Goal: Task Accomplishment & Management: Manage account settings

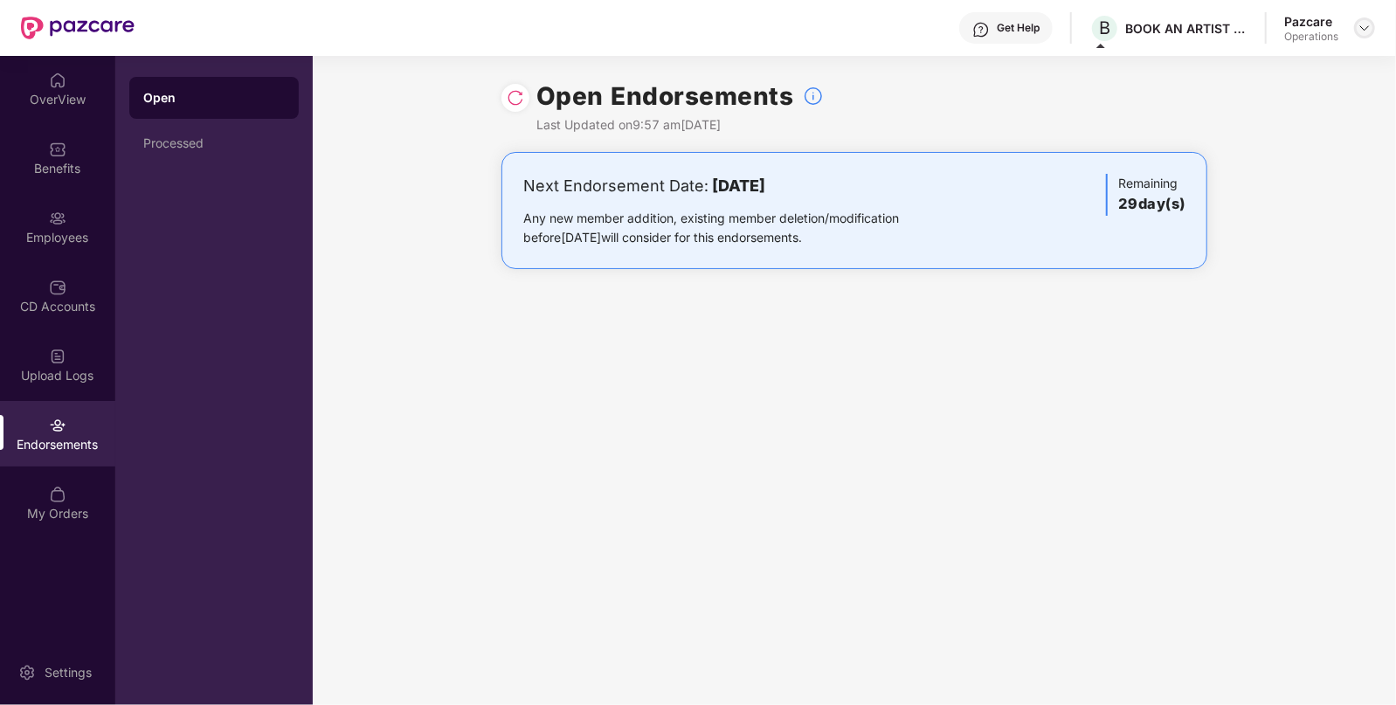
click at [1365, 25] on img at bounding box center [1364, 28] width 14 height 14
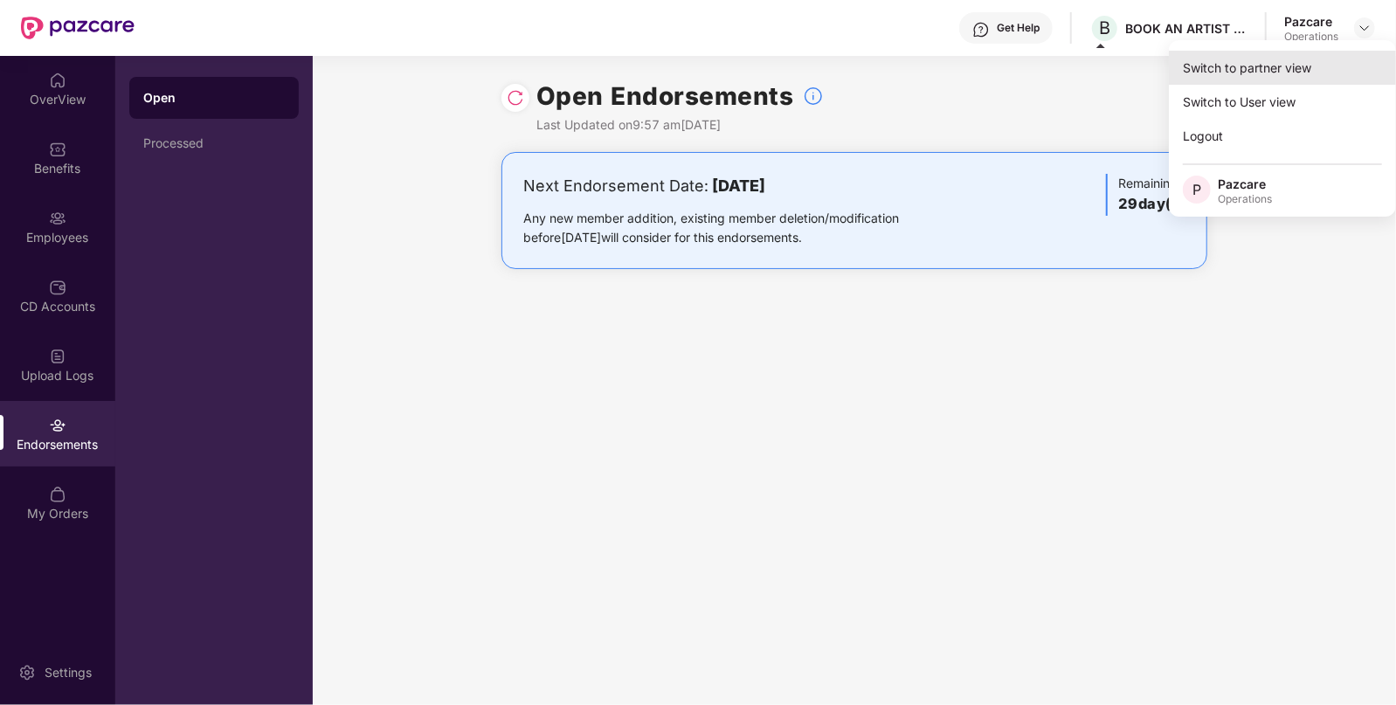
click at [1298, 70] on div "Switch to partner view" at bounding box center [1282, 68] width 227 height 34
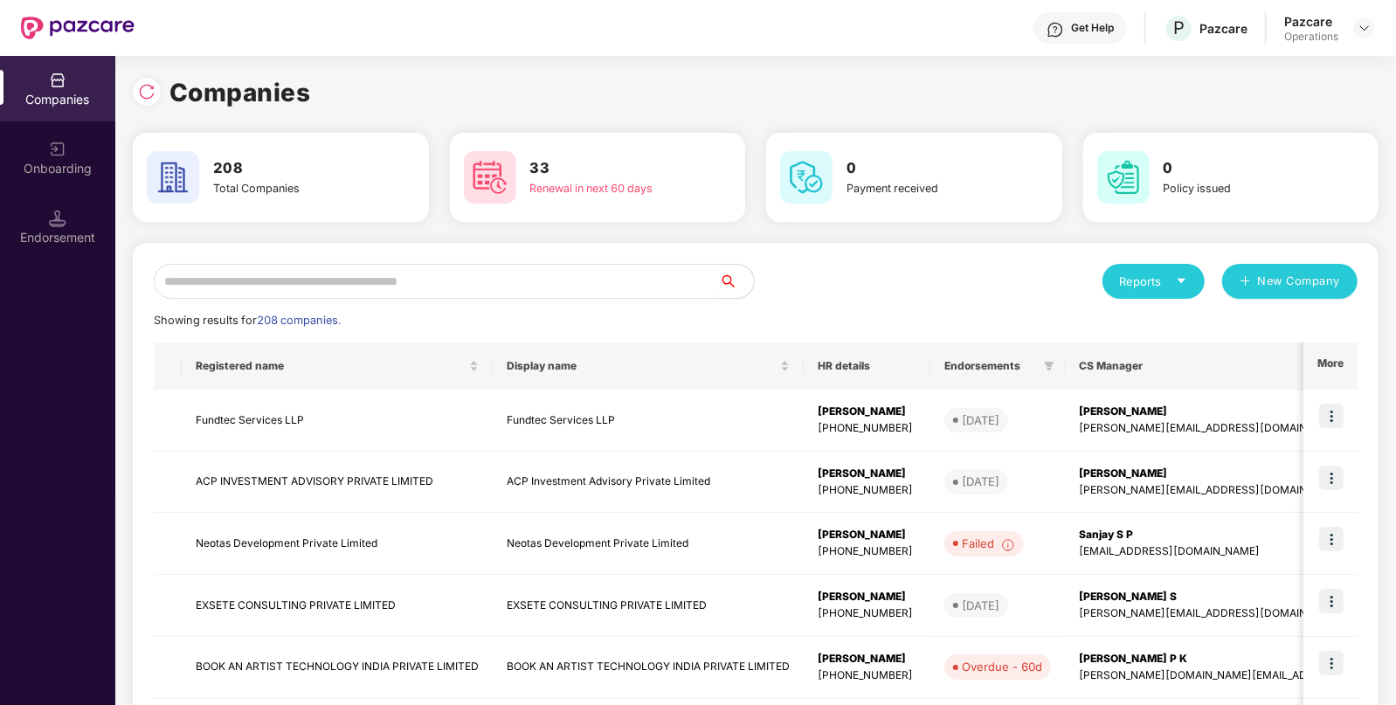
click at [611, 290] on input "text" at bounding box center [436, 281] width 565 height 35
paste input "**********"
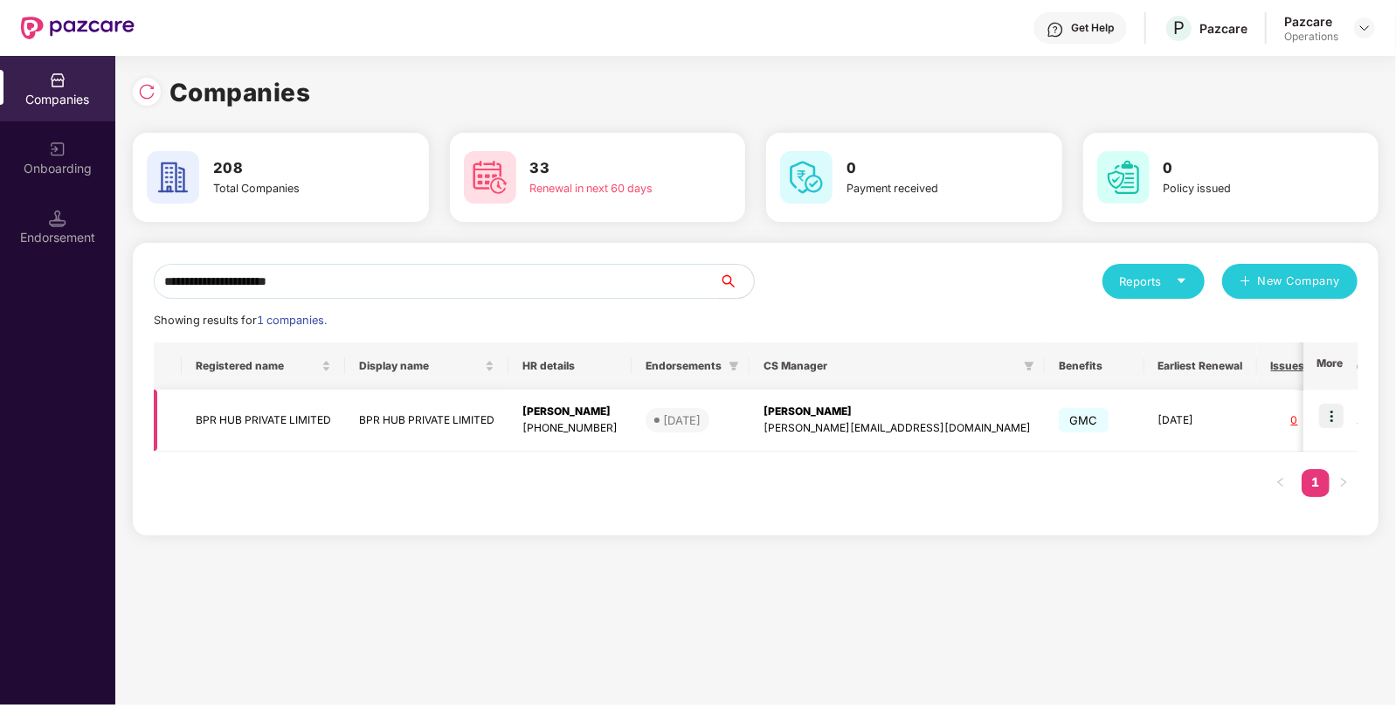
type input "**********"
click at [1336, 415] on img at bounding box center [1331, 416] width 24 height 24
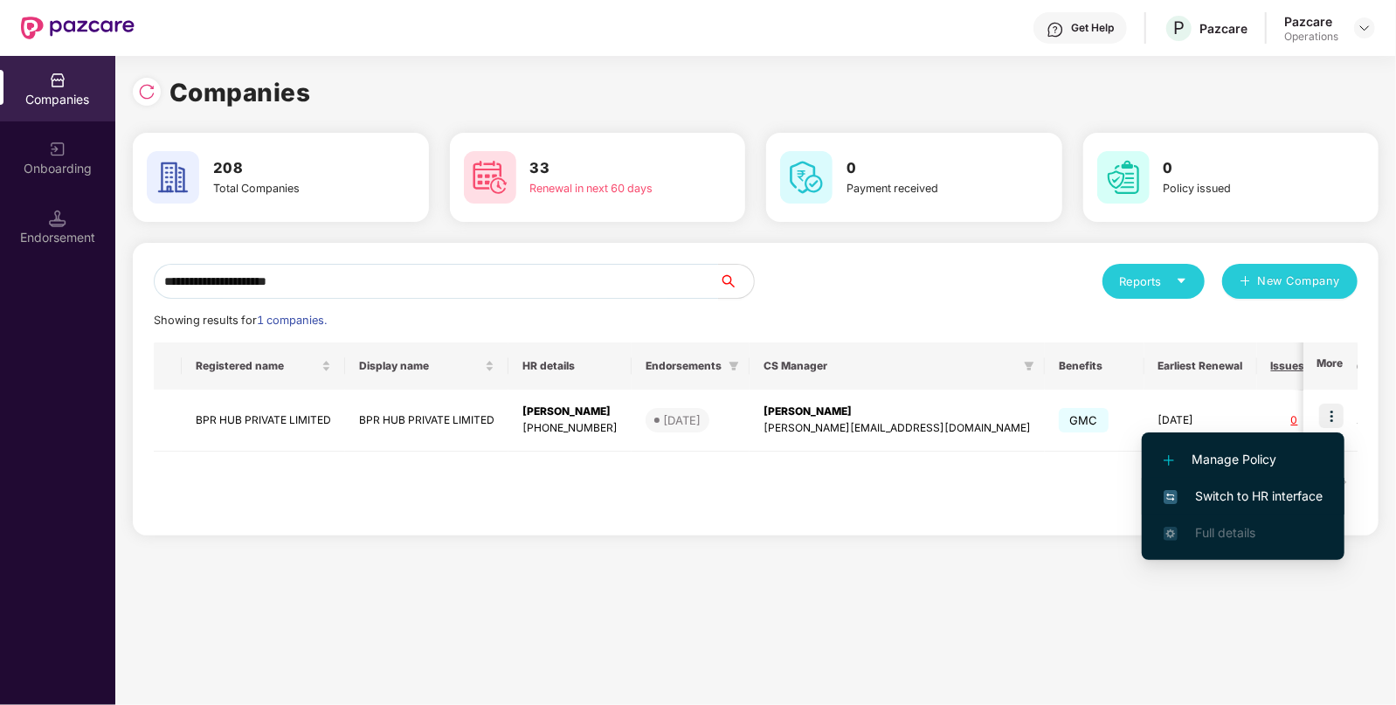
click at [1278, 489] on span "Switch to HR interface" at bounding box center [1242, 496] width 159 height 19
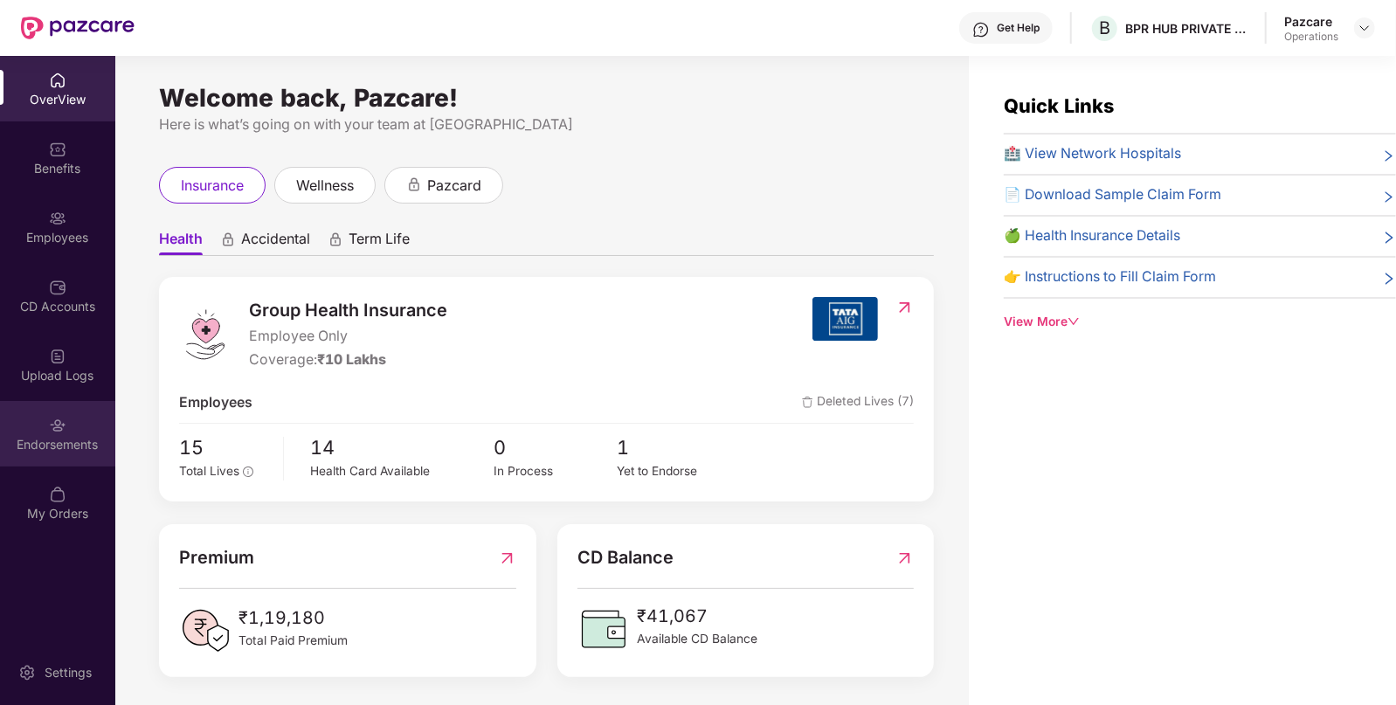
click at [92, 445] on div "Endorsements" at bounding box center [57, 444] width 115 height 17
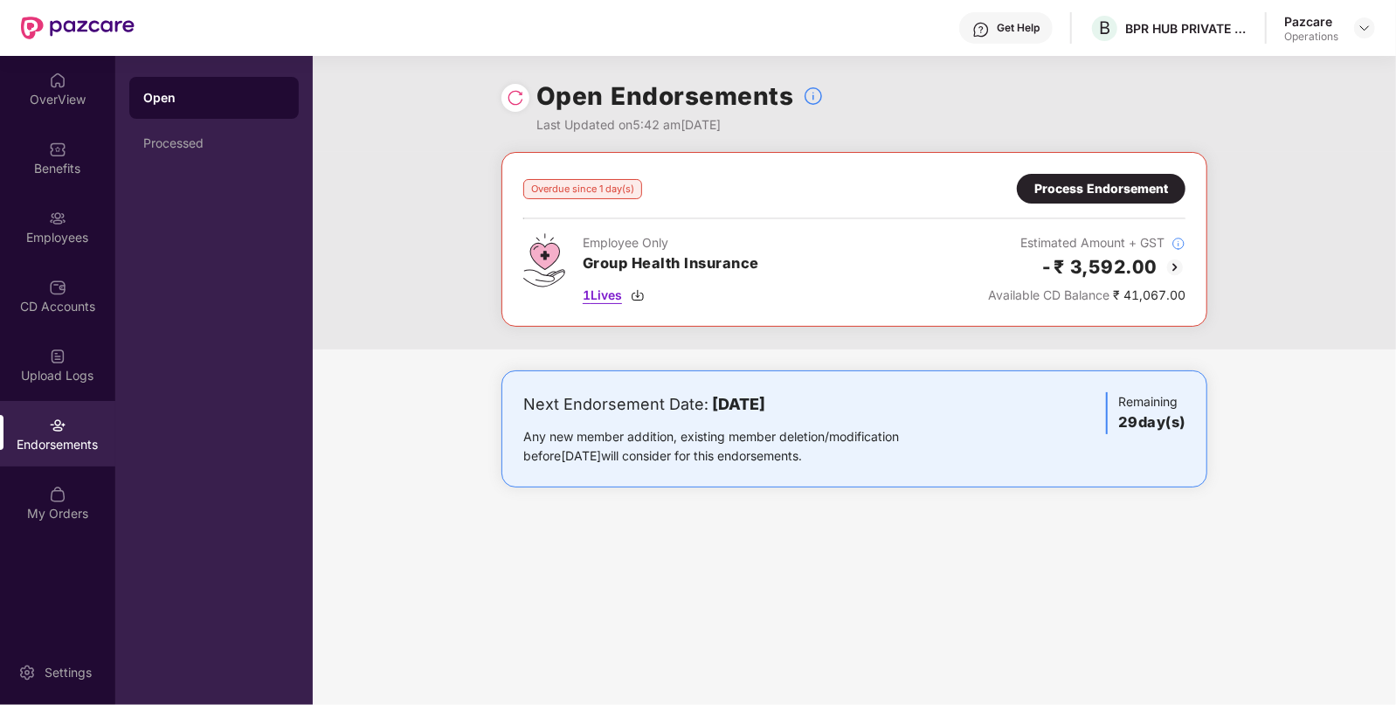
click at [605, 297] on span "1 Lives" at bounding box center [602, 295] width 39 height 19
click at [1066, 194] on div "Process Endorsement" at bounding box center [1101, 188] width 134 height 19
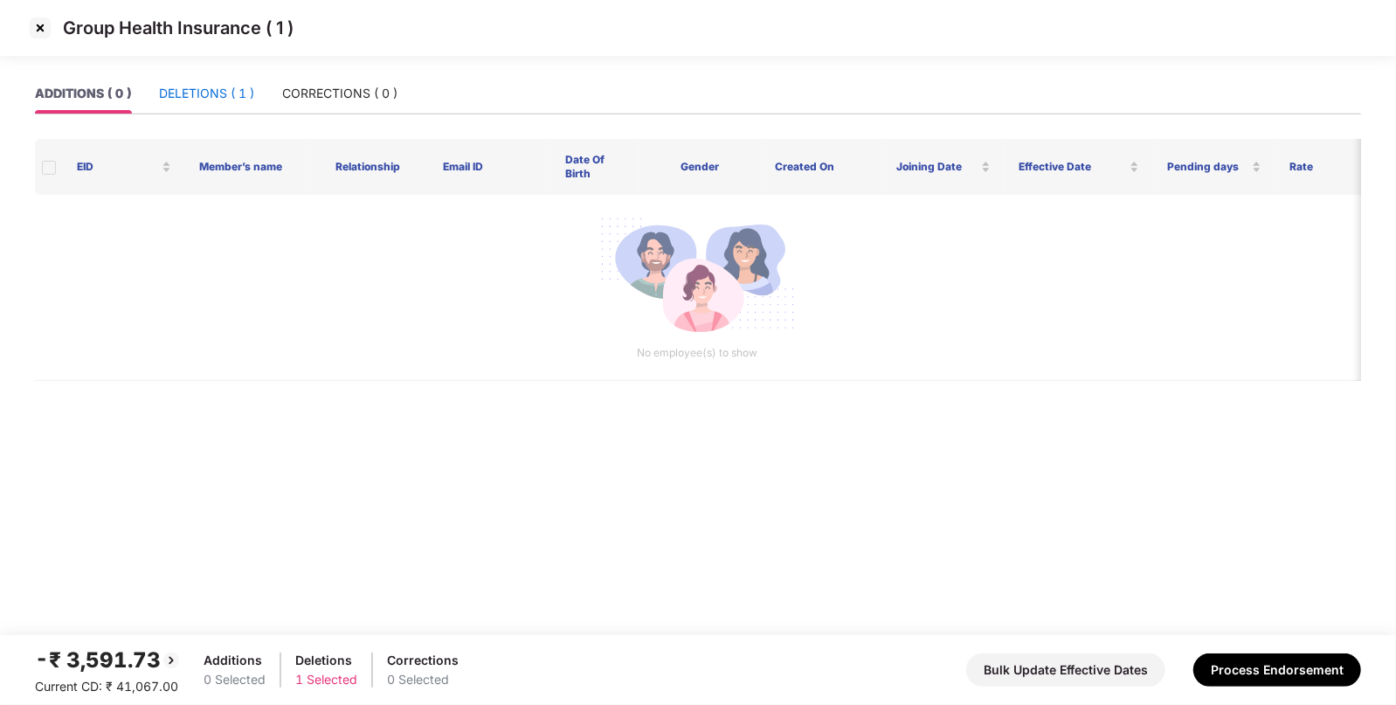
click at [238, 100] on div "DELETIONS ( 1 )" at bounding box center [206, 93] width 95 height 19
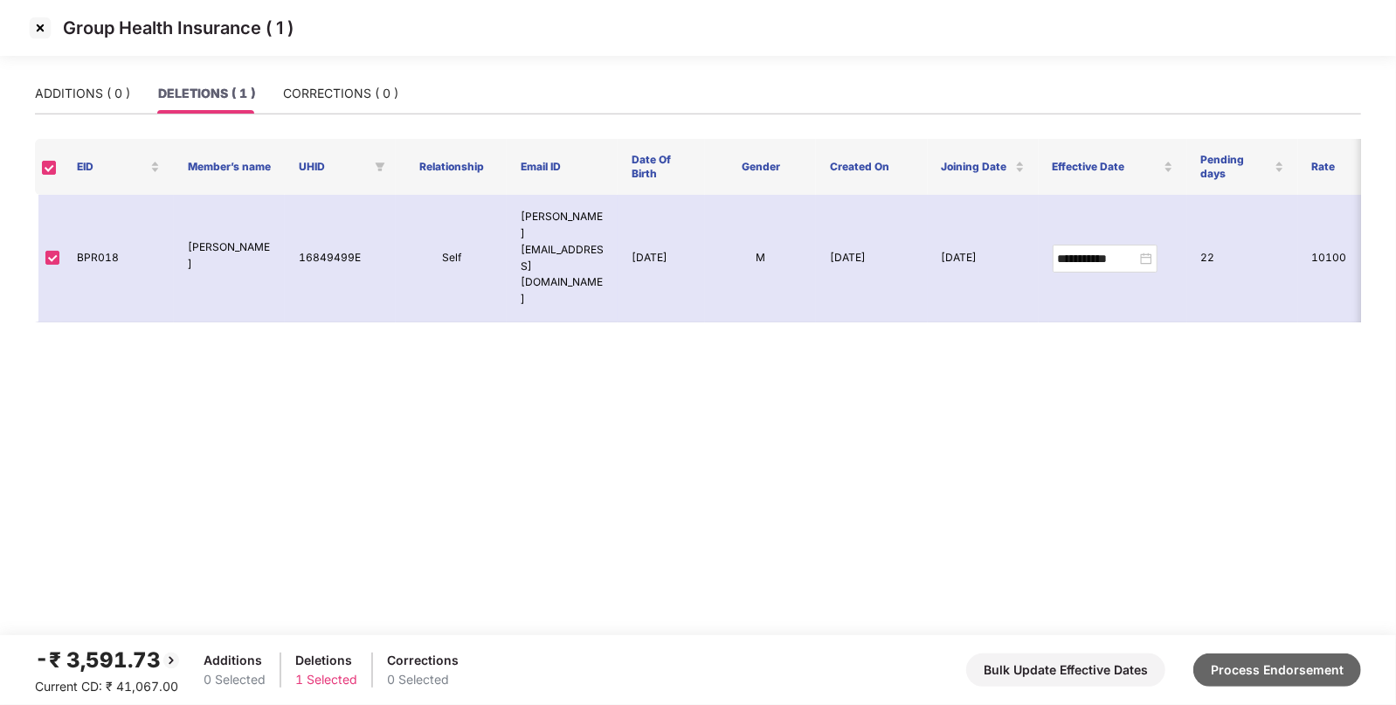
click at [1284, 677] on button "Process Endorsement" at bounding box center [1277, 669] width 168 height 33
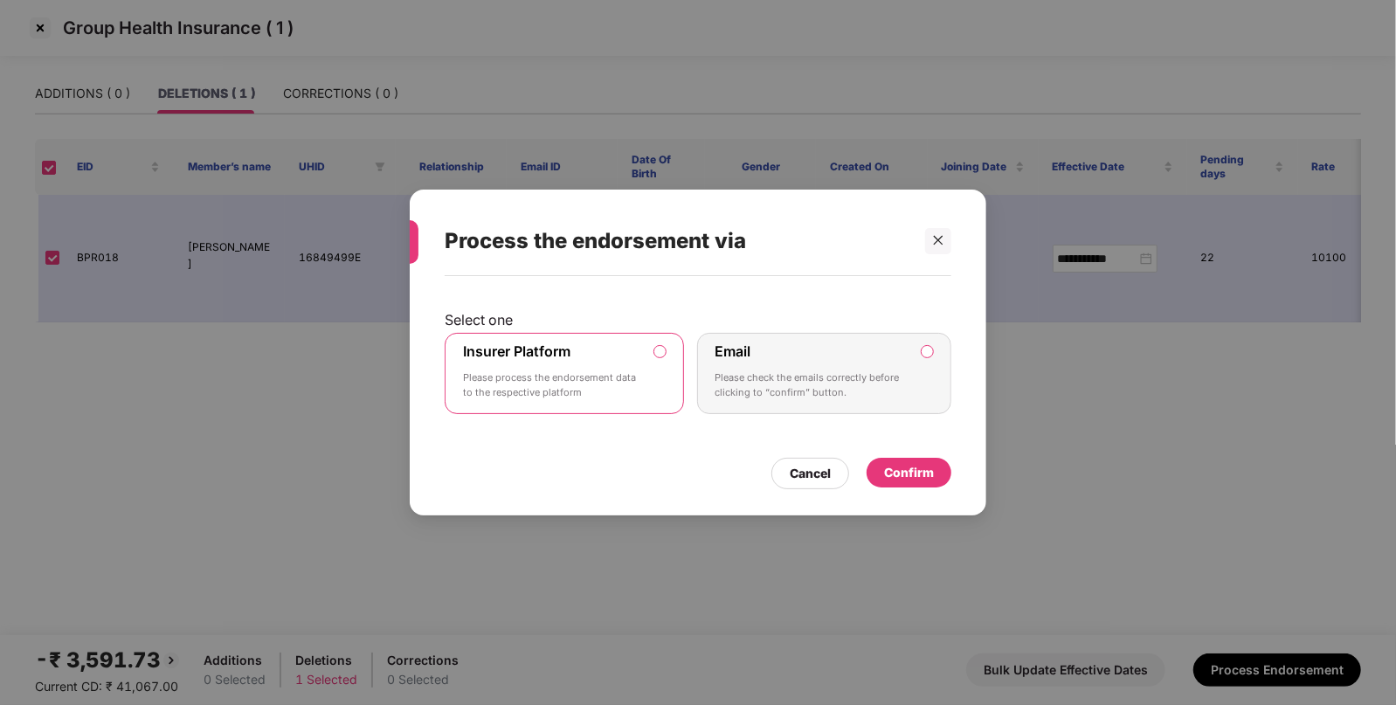
click at [607, 360] on div "Insurer Platform Please process the endorsement data to the respective platform" at bounding box center [552, 373] width 178 height 63
click at [906, 471] on div "Confirm" at bounding box center [909, 472] width 50 height 19
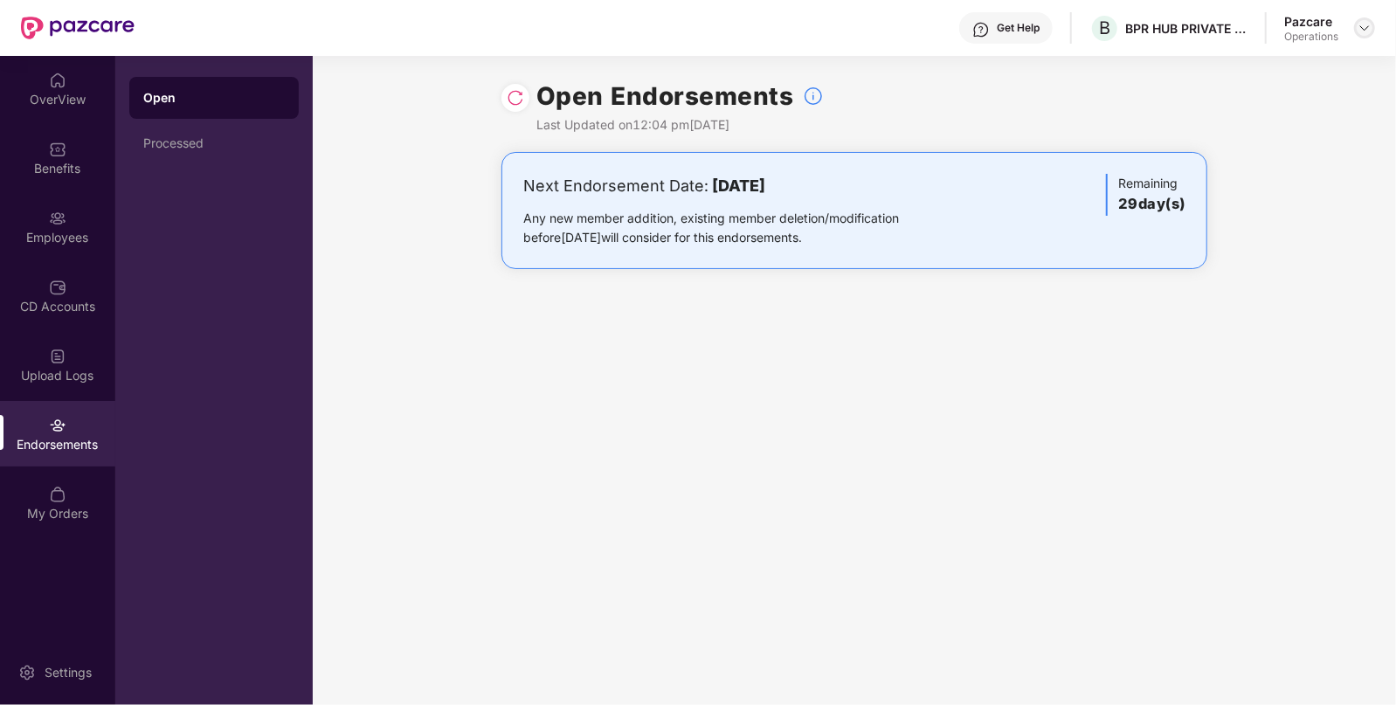
click at [1356, 26] on div at bounding box center [1364, 27] width 21 height 21
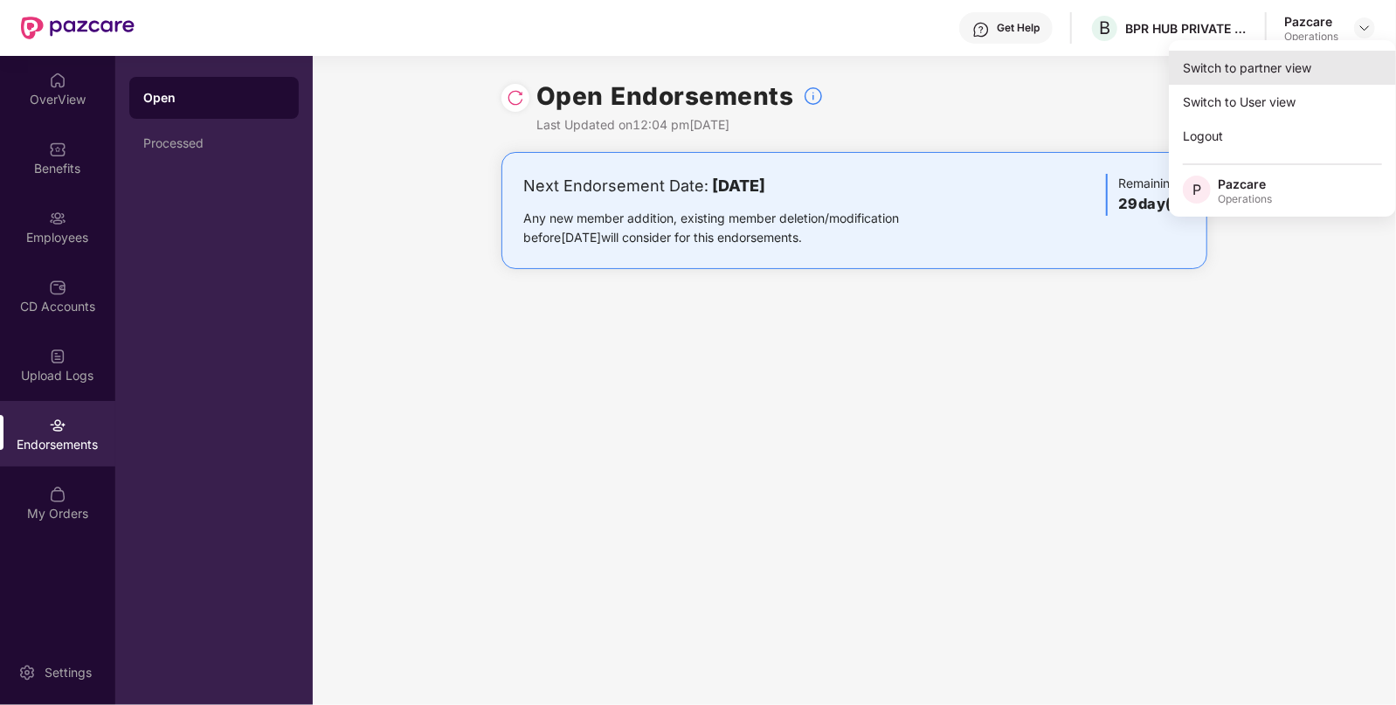
click at [1294, 59] on div "Switch to partner view" at bounding box center [1282, 68] width 227 height 34
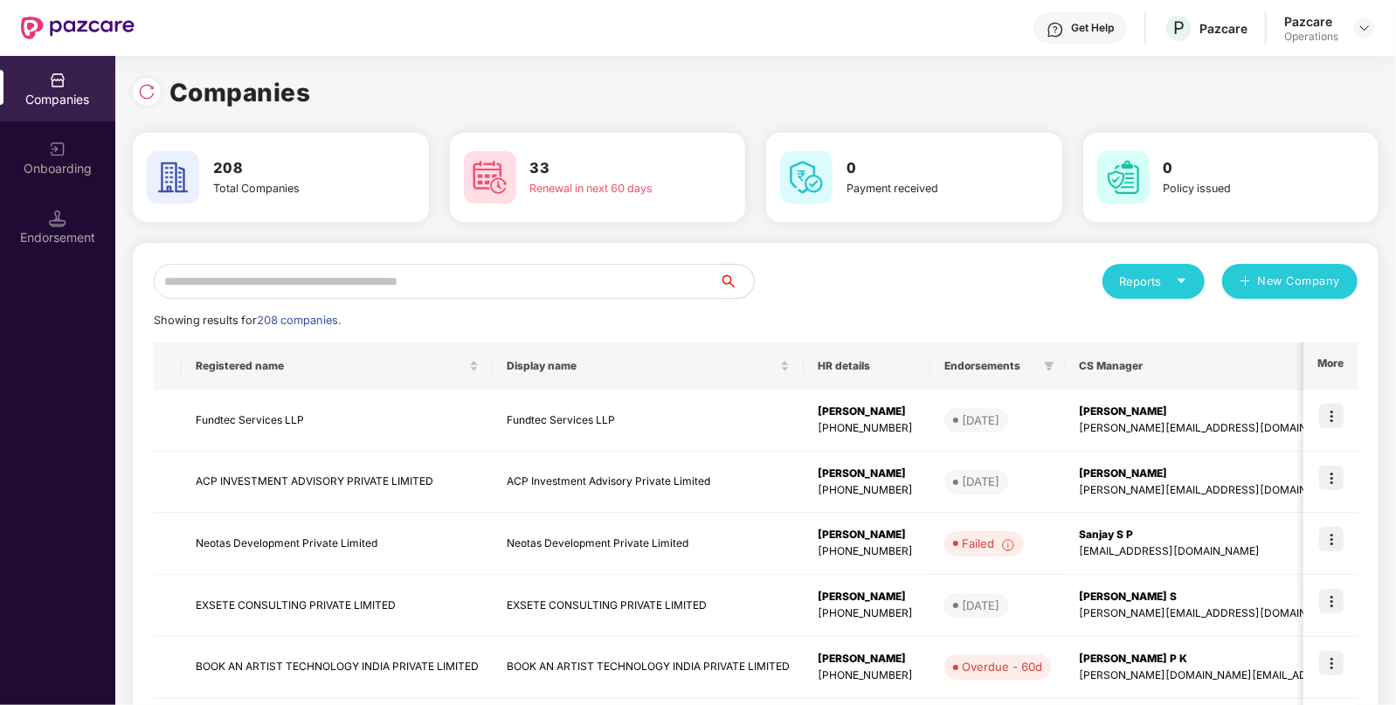
click at [617, 275] on input "text" at bounding box center [436, 281] width 565 height 35
paste input "**********"
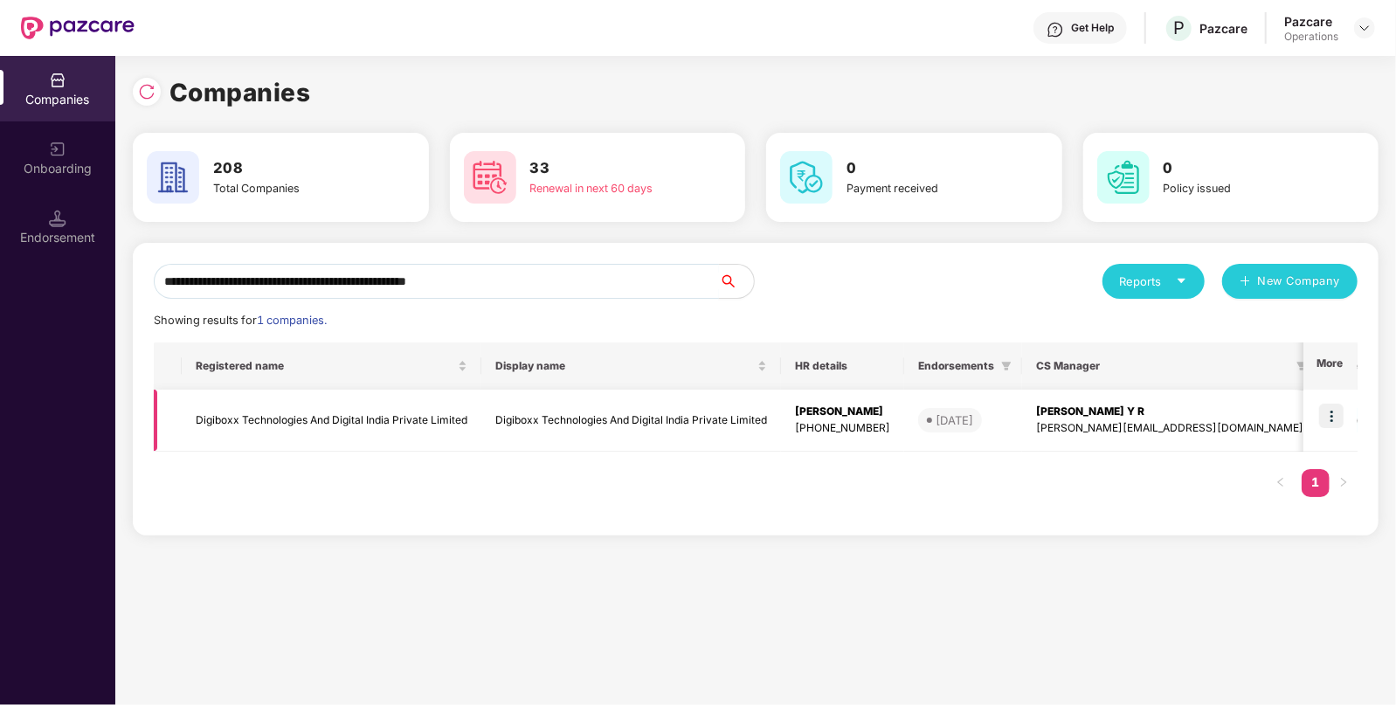
type input "**********"
click at [1336, 409] on img at bounding box center [1331, 416] width 24 height 24
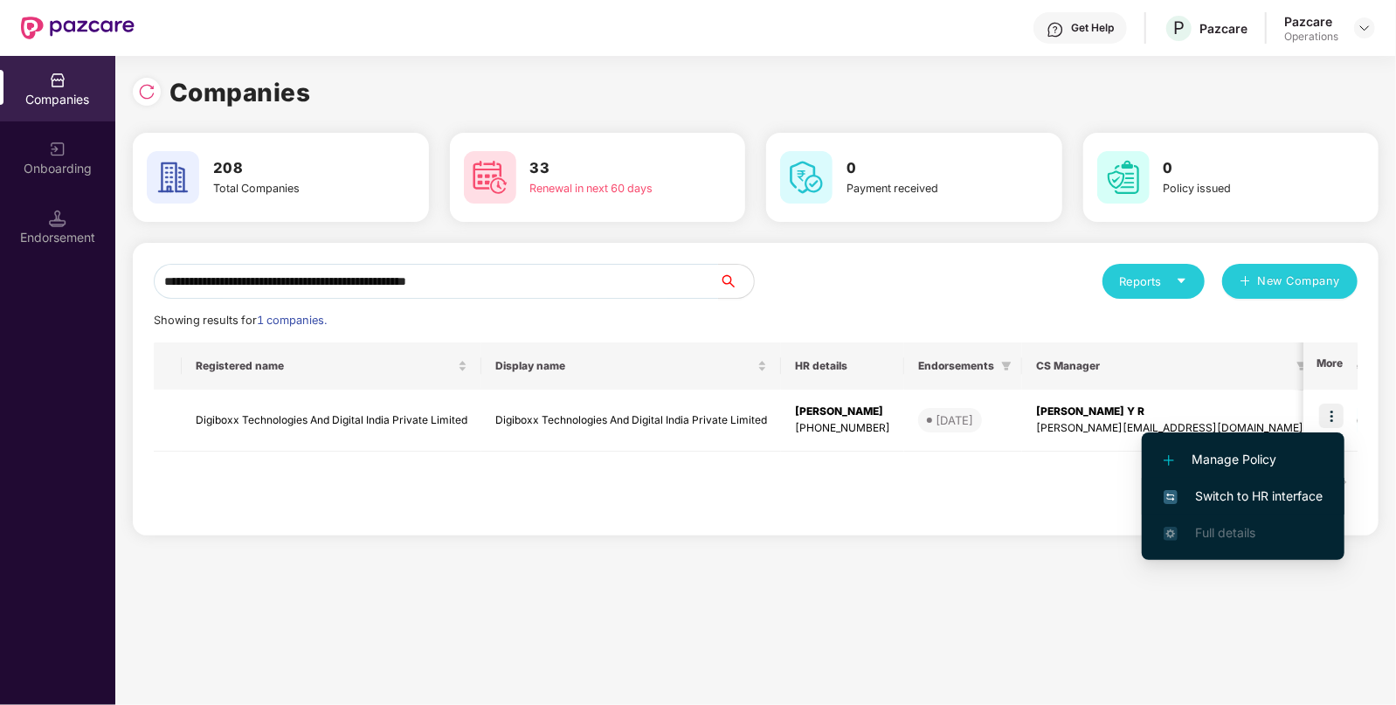
click at [1281, 498] on span "Switch to HR interface" at bounding box center [1242, 496] width 159 height 19
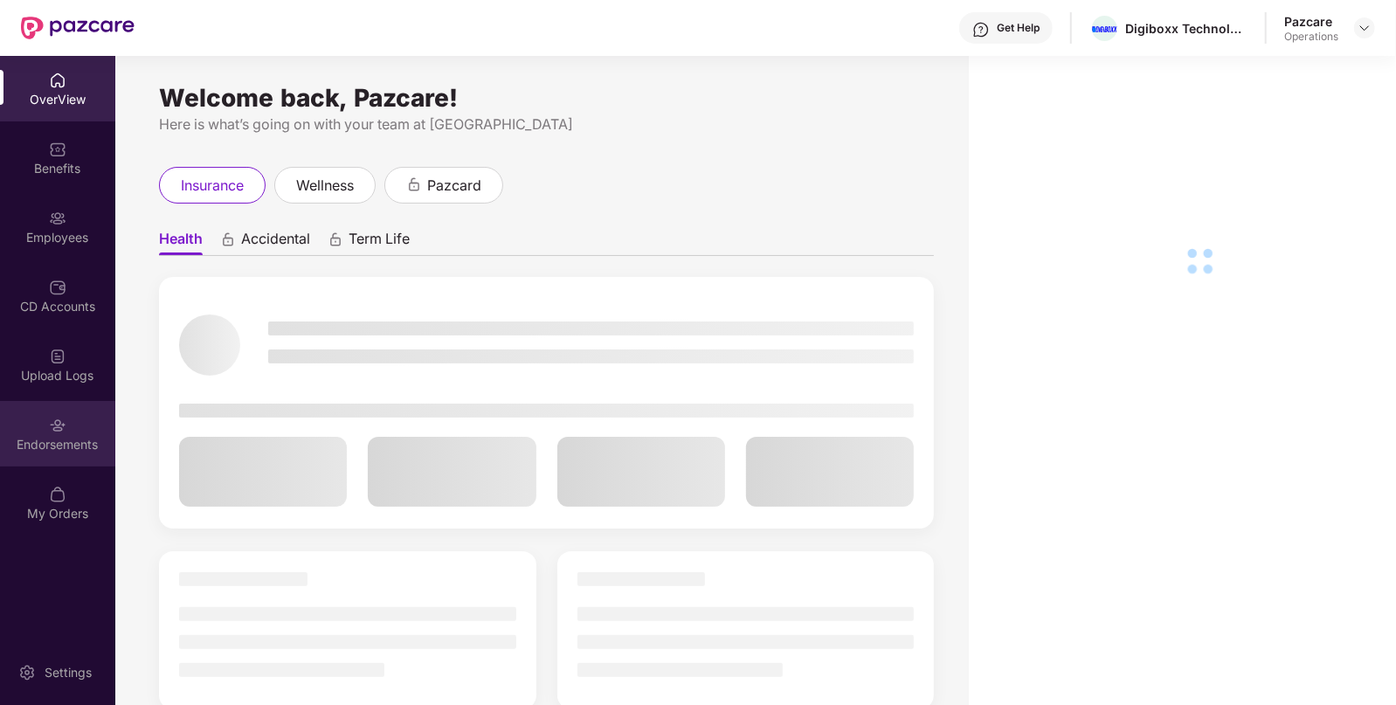
click at [70, 457] on div "Endorsements" at bounding box center [57, 434] width 115 height 66
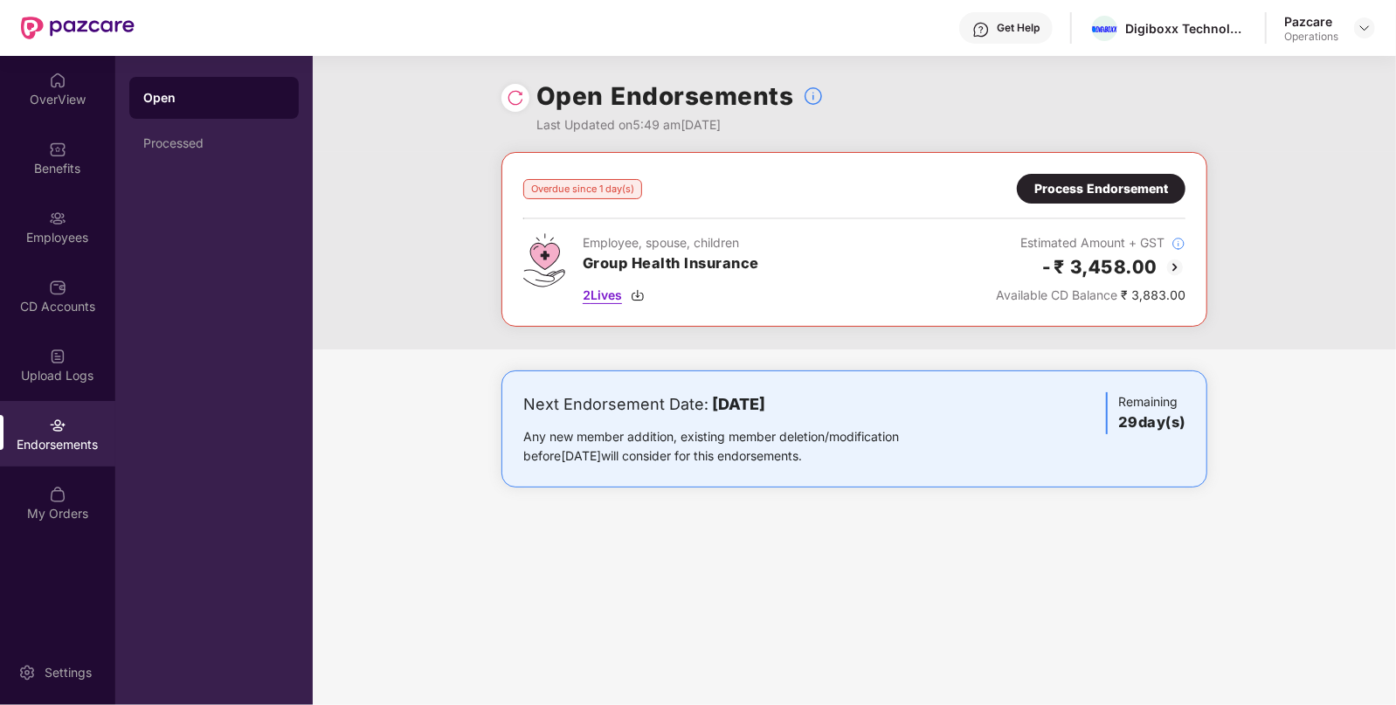
click at [600, 293] on span "2 Lives" at bounding box center [602, 295] width 39 height 19
click at [1146, 184] on div "Process Endorsement" at bounding box center [1101, 188] width 134 height 19
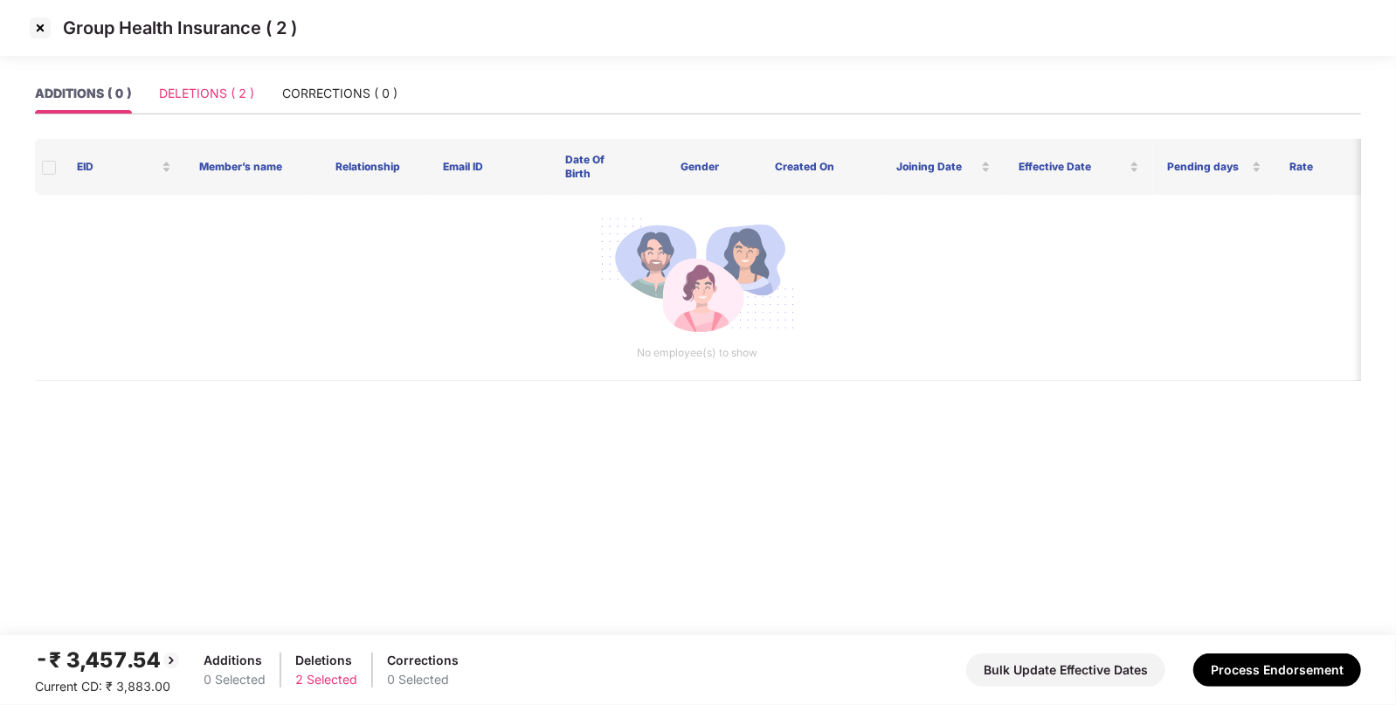
click at [245, 79] on div "DELETIONS ( 2 )" at bounding box center [206, 93] width 95 height 40
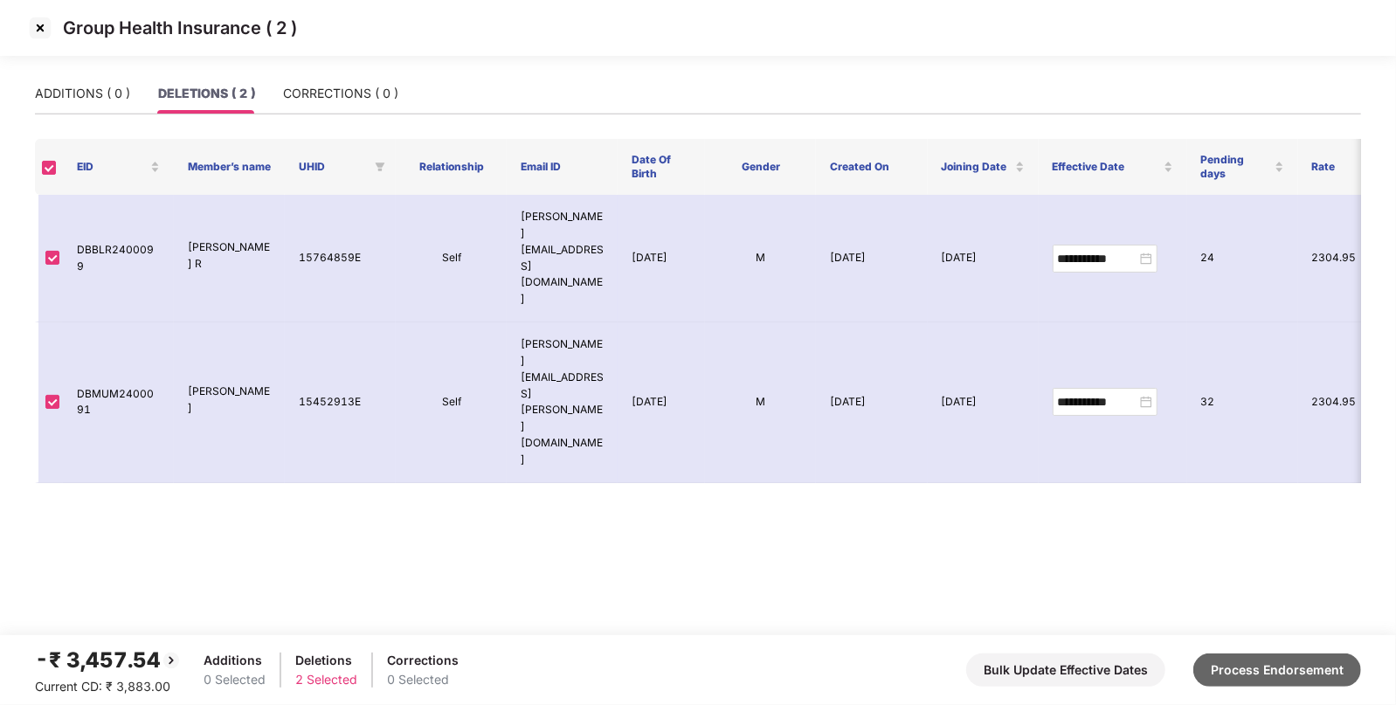
click at [1294, 677] on button "Process Endorsement" at bounding box center [1277, 669] width 168 height 33
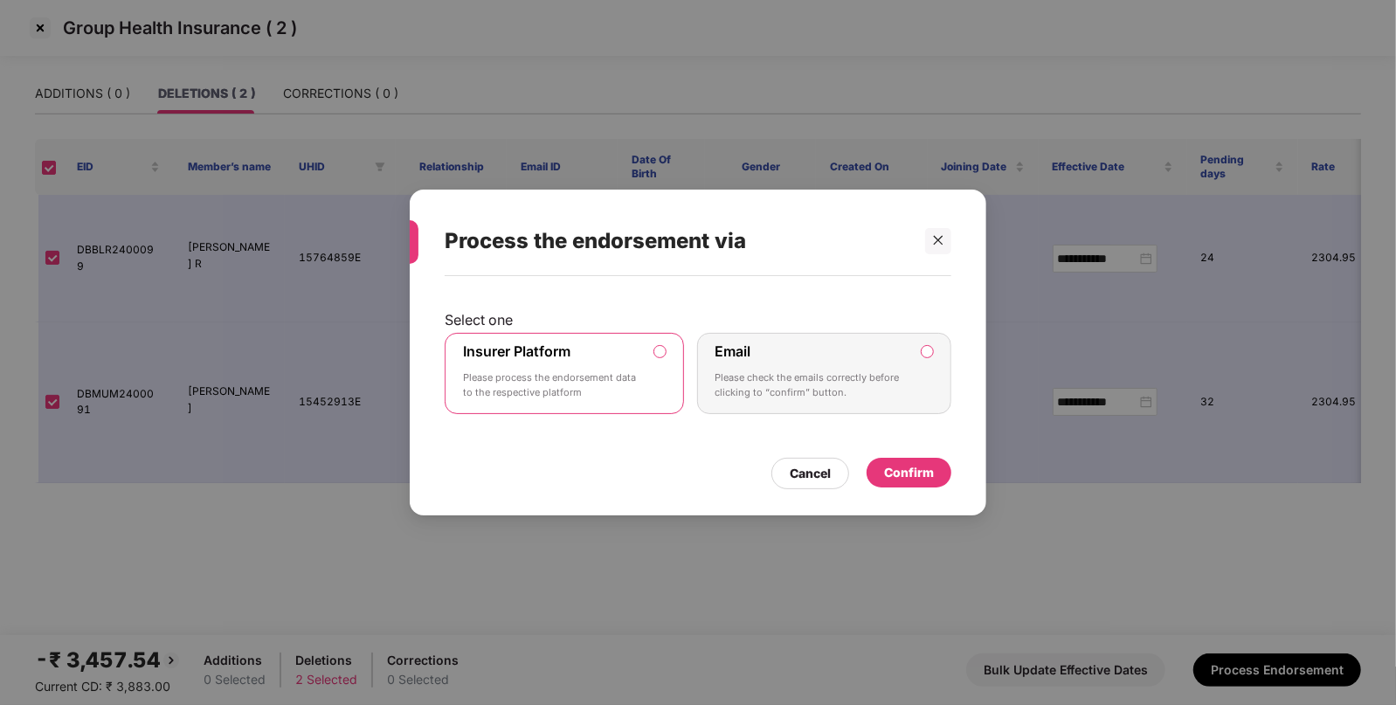
click at [927, 484] on div "Confirm" at bounding box center [908, 473] width 85 height 30
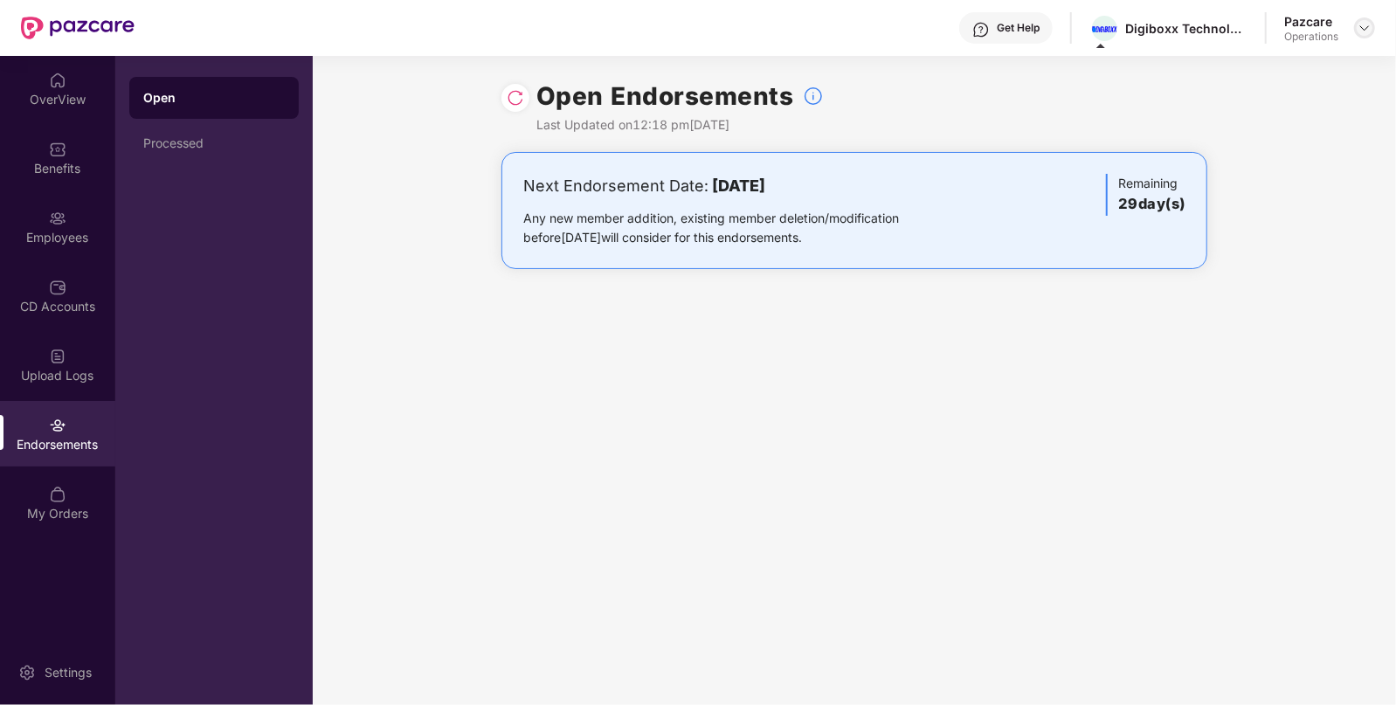
click at [1367, 24] on img at bounding box center [1364, 28] width 14 height 14
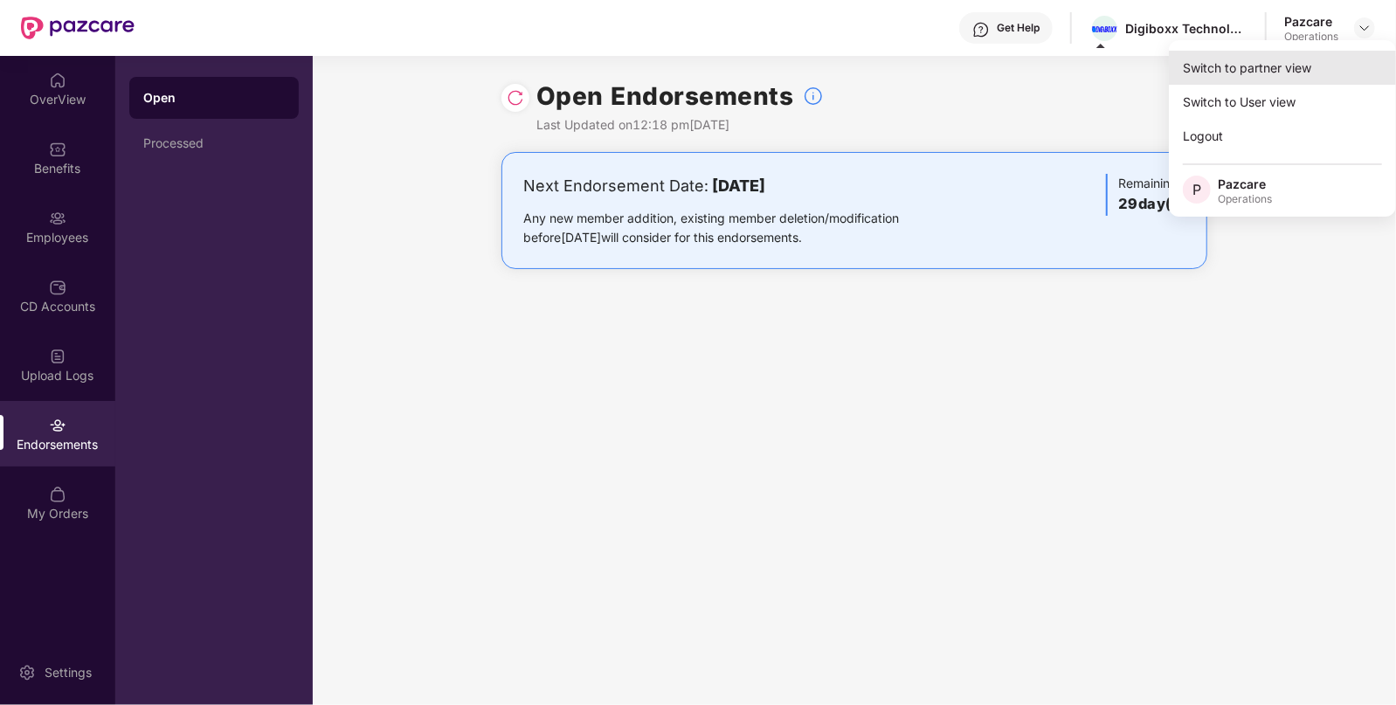
click at [1270, 76] on div "Switch to partner view" at bounding box center [1282, 68] width 227 height 34
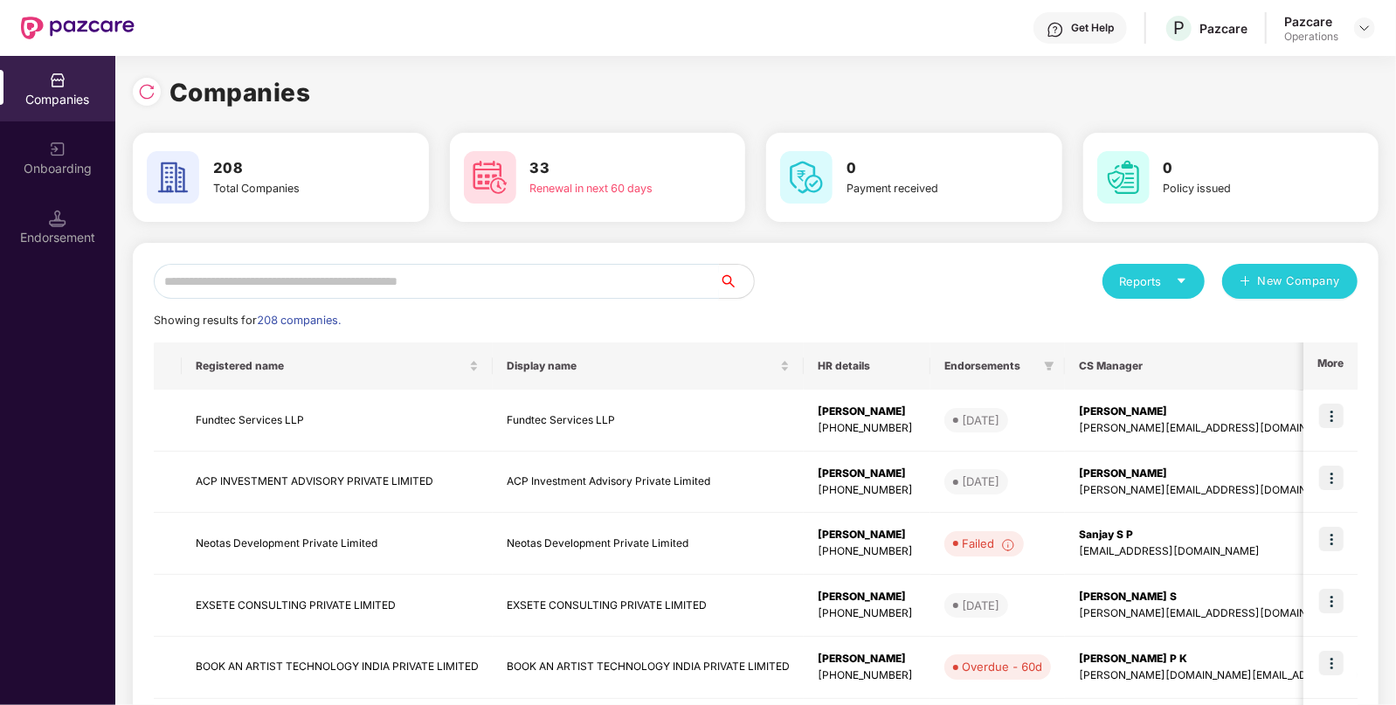
click at [636, 280] on input "text" at bounding box center [436, 281] width 565 height 35
paste input "**********"
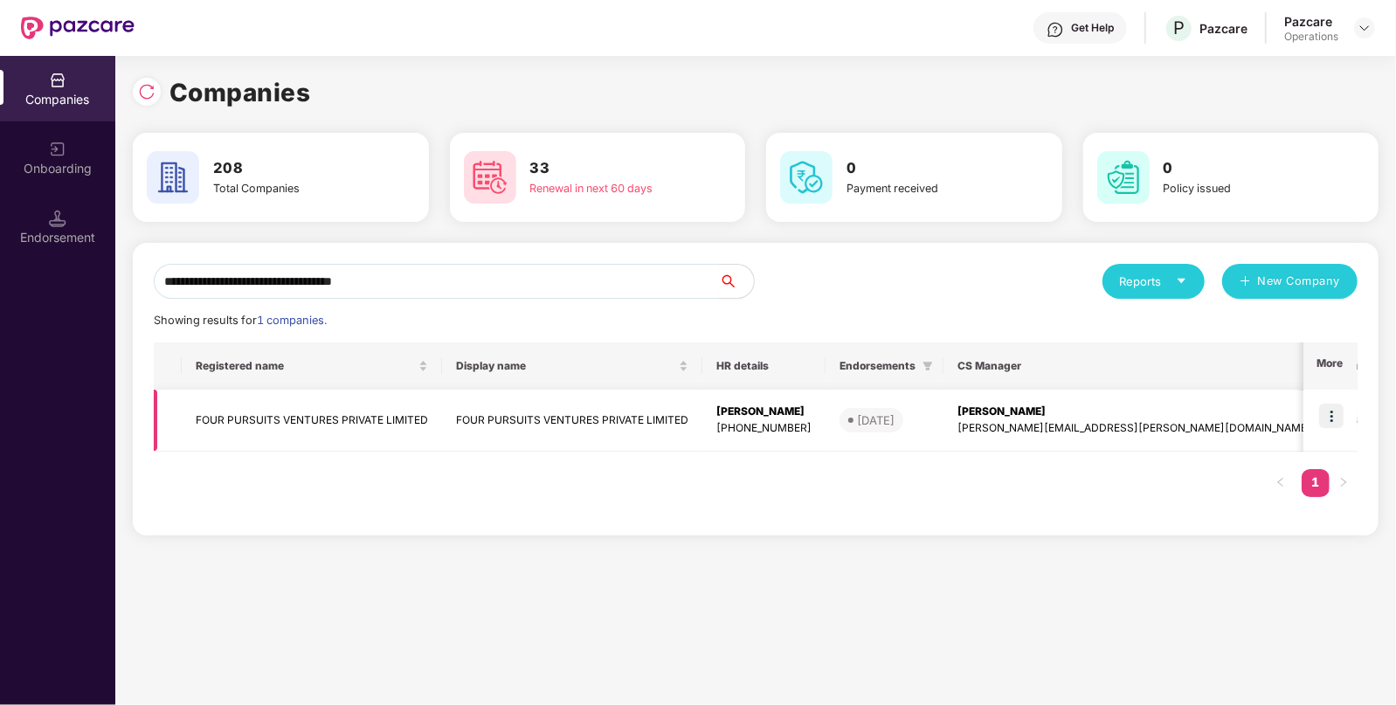
type input "**********"
click at [1338, 411] on img at bounding box center [1331, 416] width 24 height 24
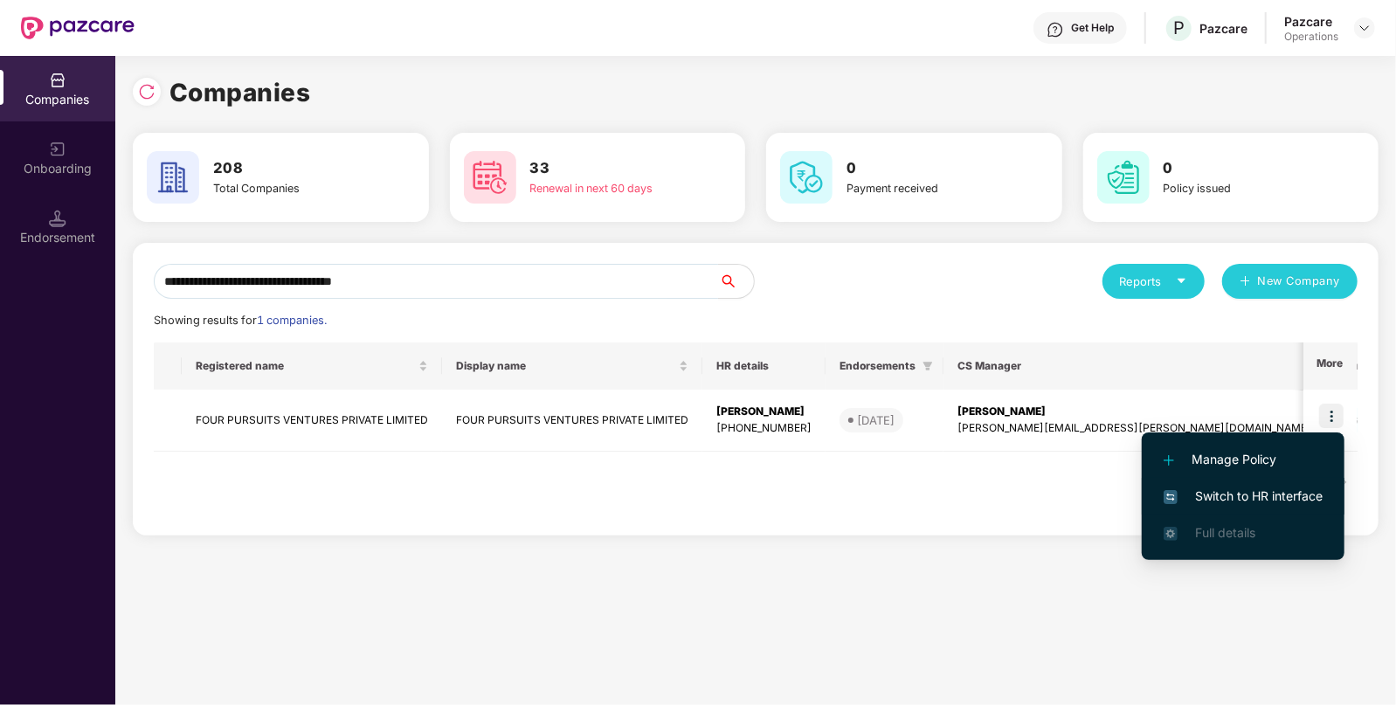
click at [1211, 495] on span "Switch to HR interface" at bounding box center [1242, 496] width 159 height 19
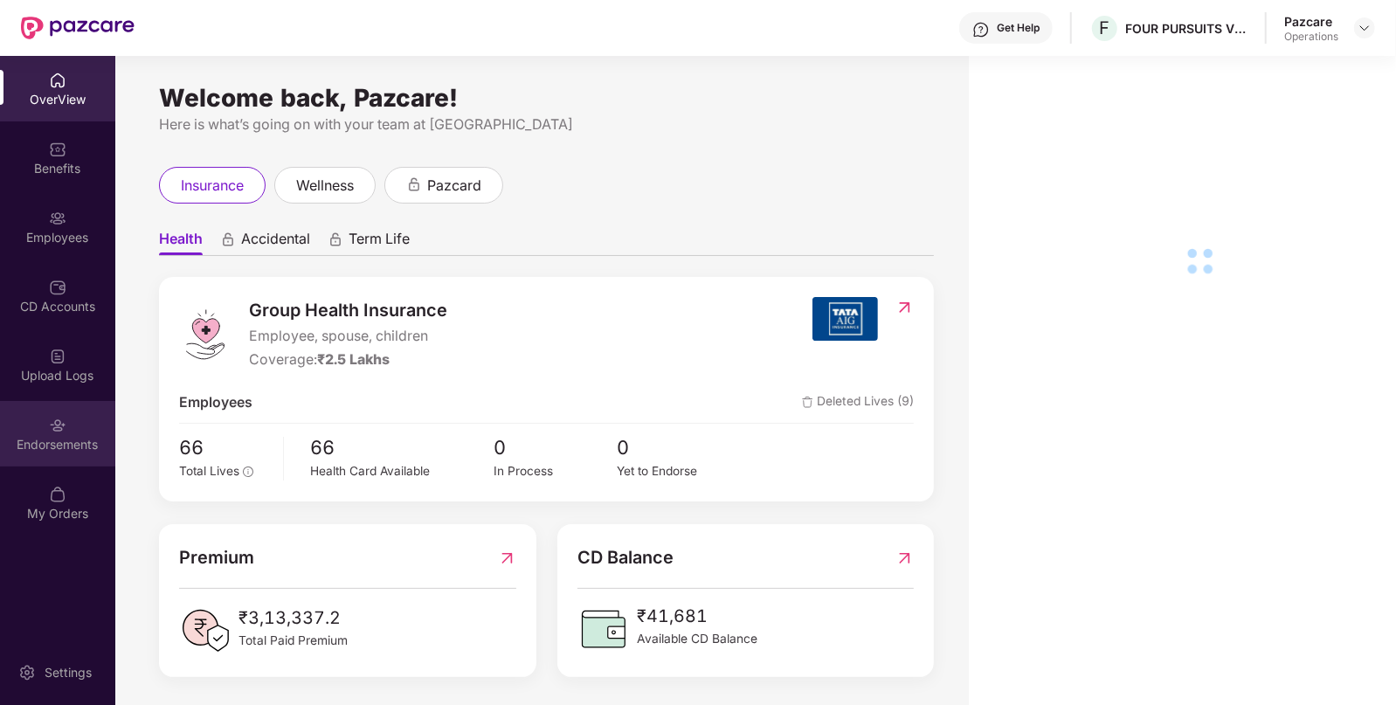
click at [52, 460] on div "Endorsements" at bounding box center [57, 434] width 115 height 66
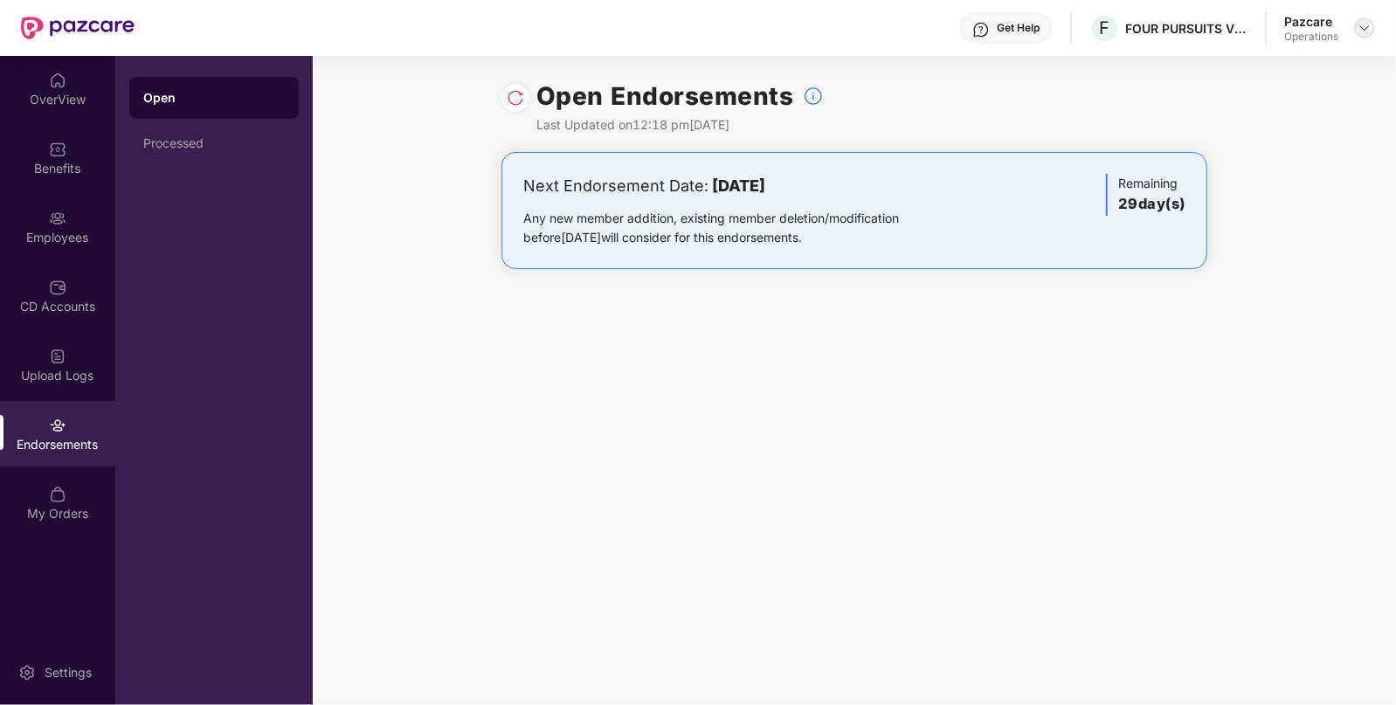
click at [1363, 26] on img at bounding box center [1364, 28] width 14 height 14
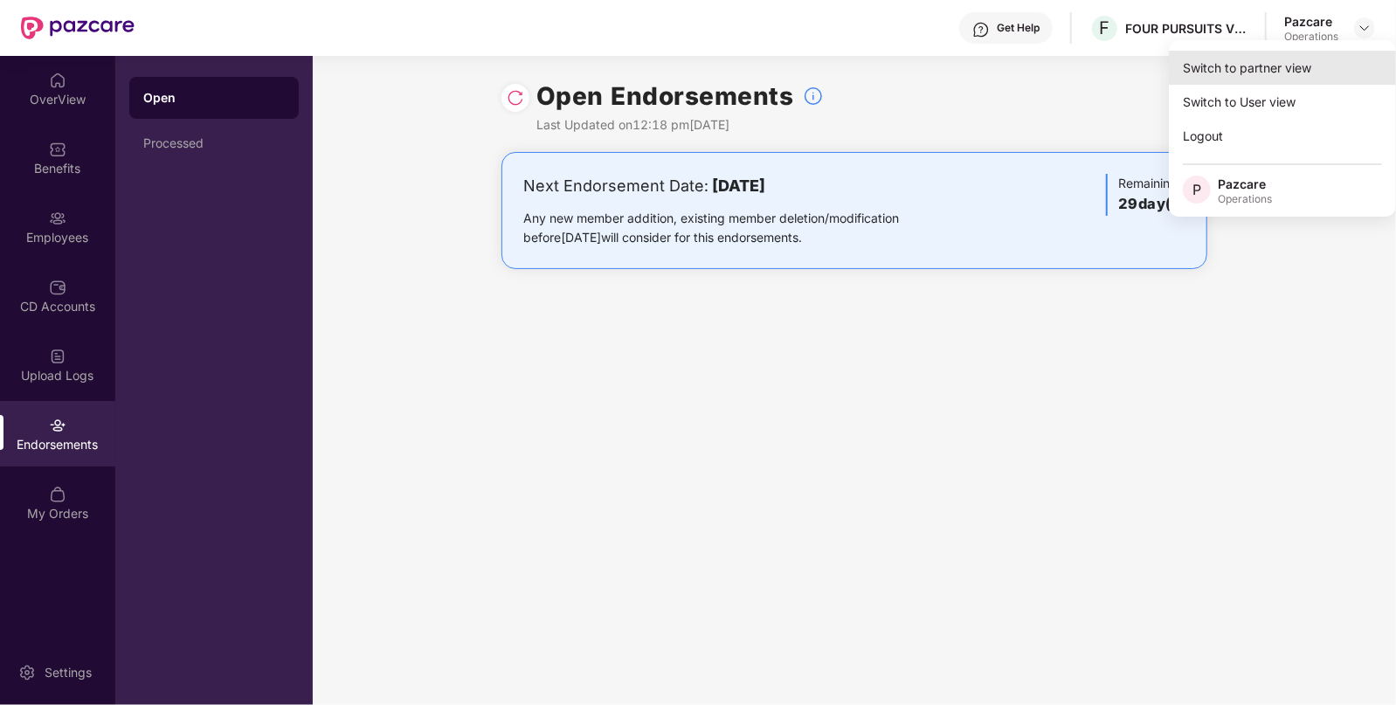
click at [1278, 78] on div "Switch to partner view" at bounding box center [1282, 68] width 227 height 34
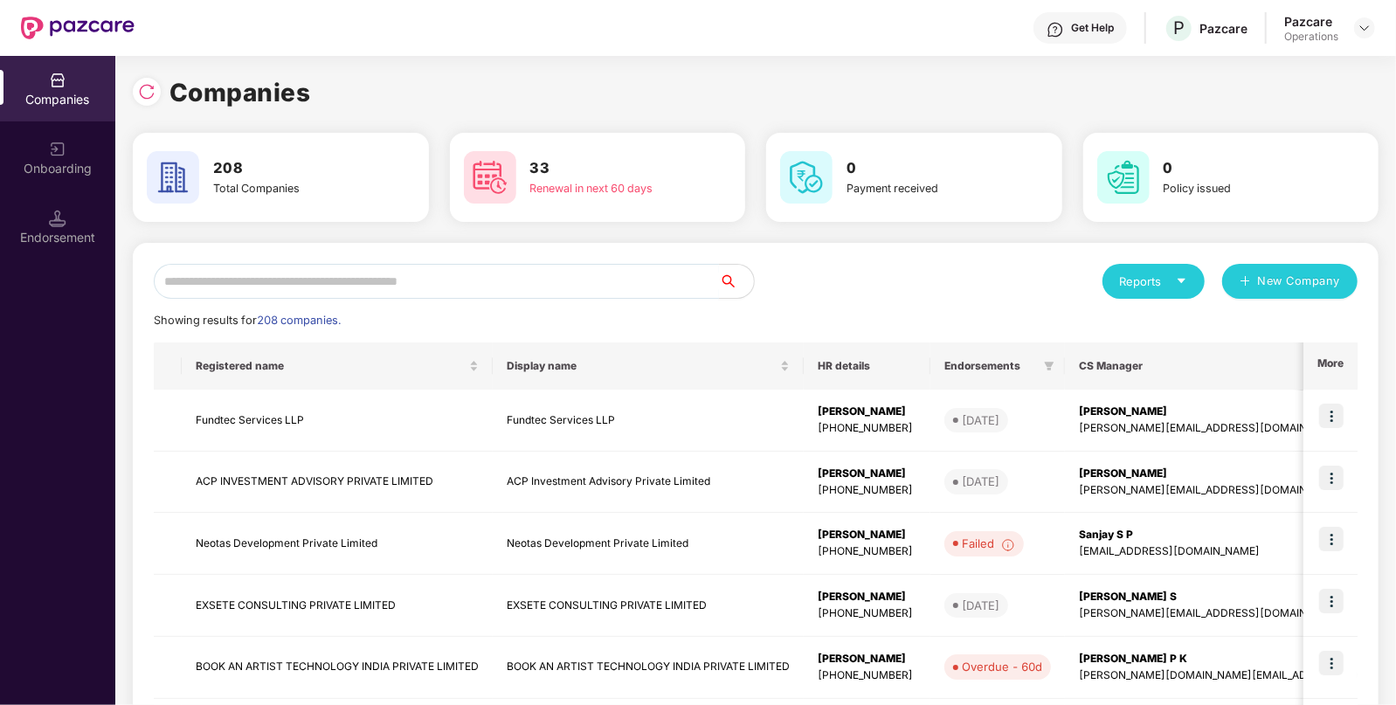
click at [593, 280] on input "text" at bounding box center [436, 281] width 565 height 35
paste input "**********"
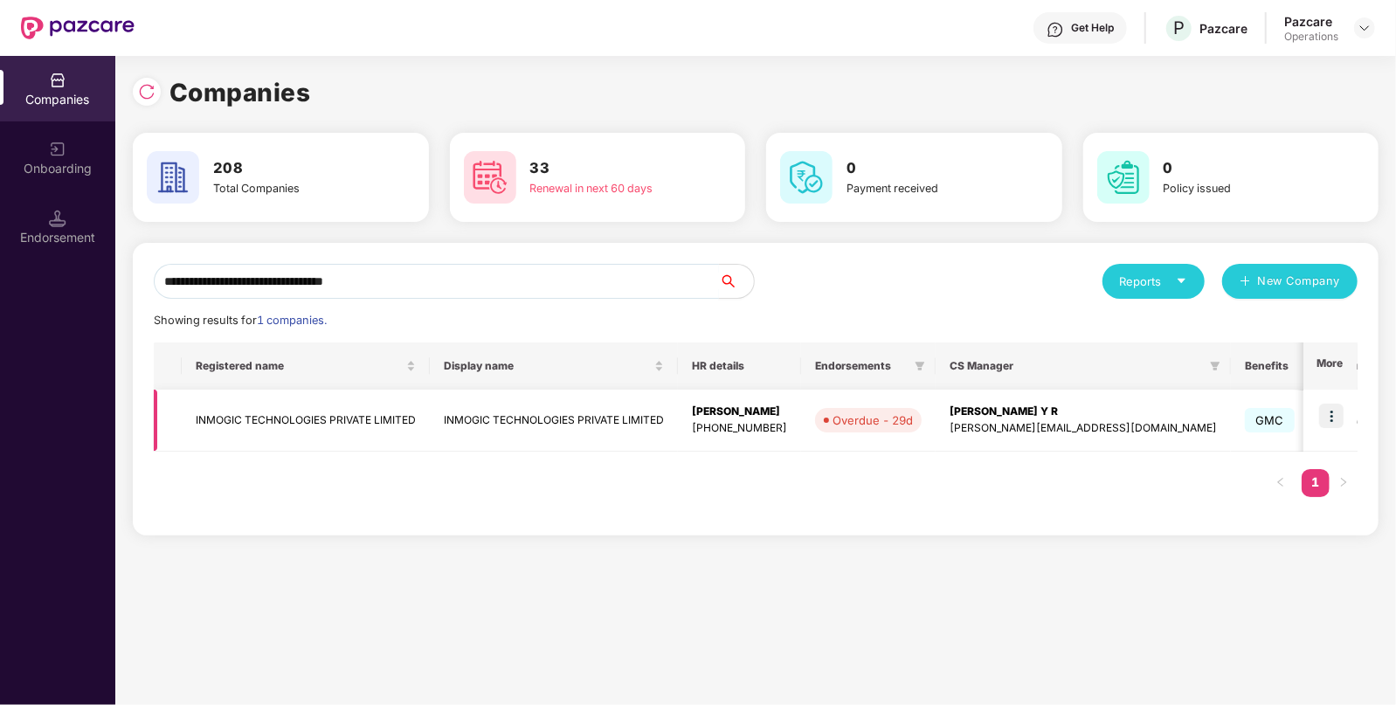
type input "**********"
click at [1332, 408] on img at bounding box center [1331, 416] width 24 height 24
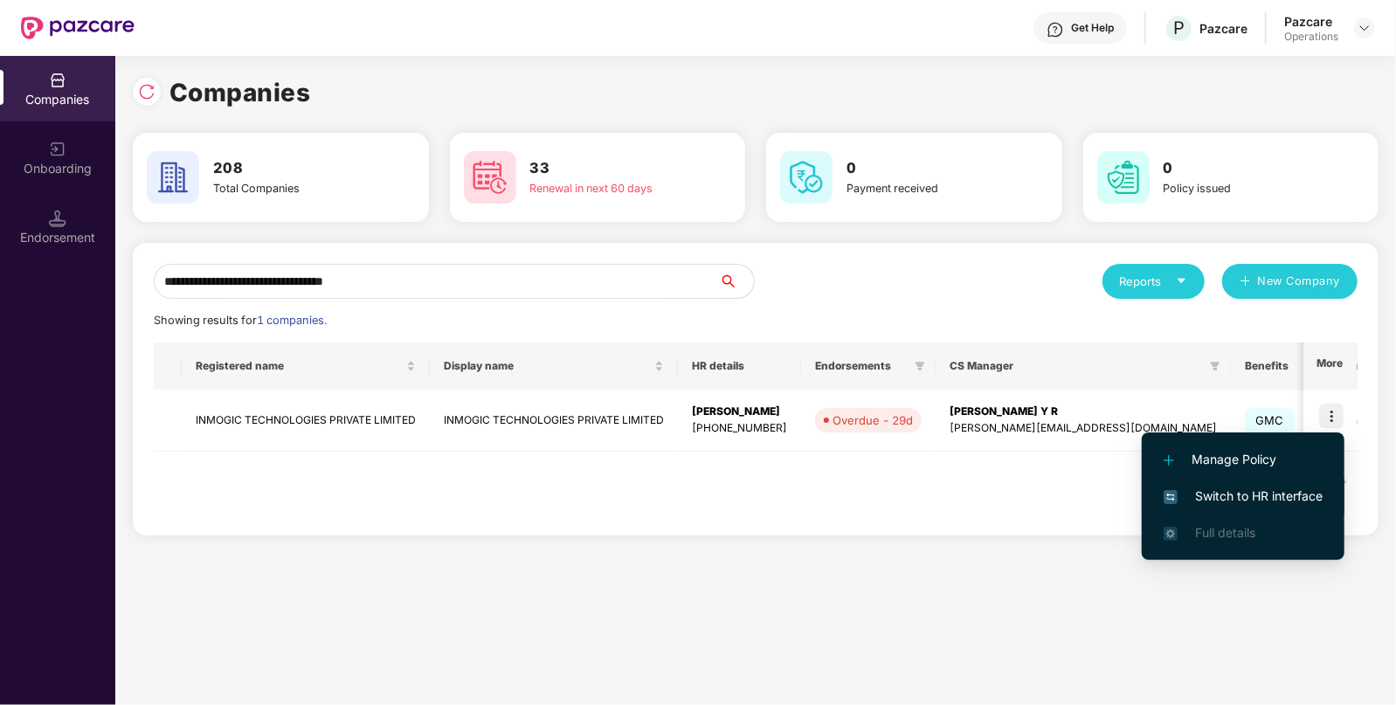
click at [1241, 489] on span "Switch to HR interface" at bounding box center [1242, 496] width 159 height 19
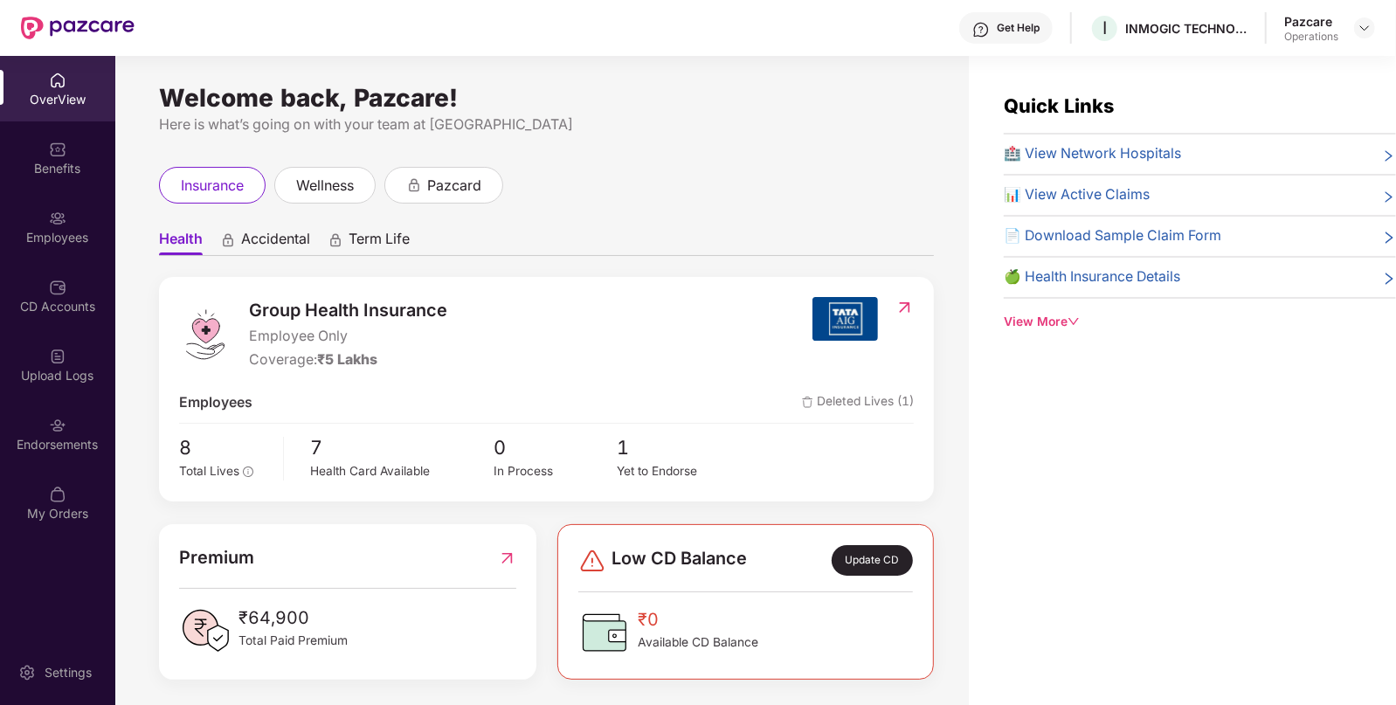
click at [97, 453] on div "Endorsements" at bounding box center [57, 434] width 115 height 66
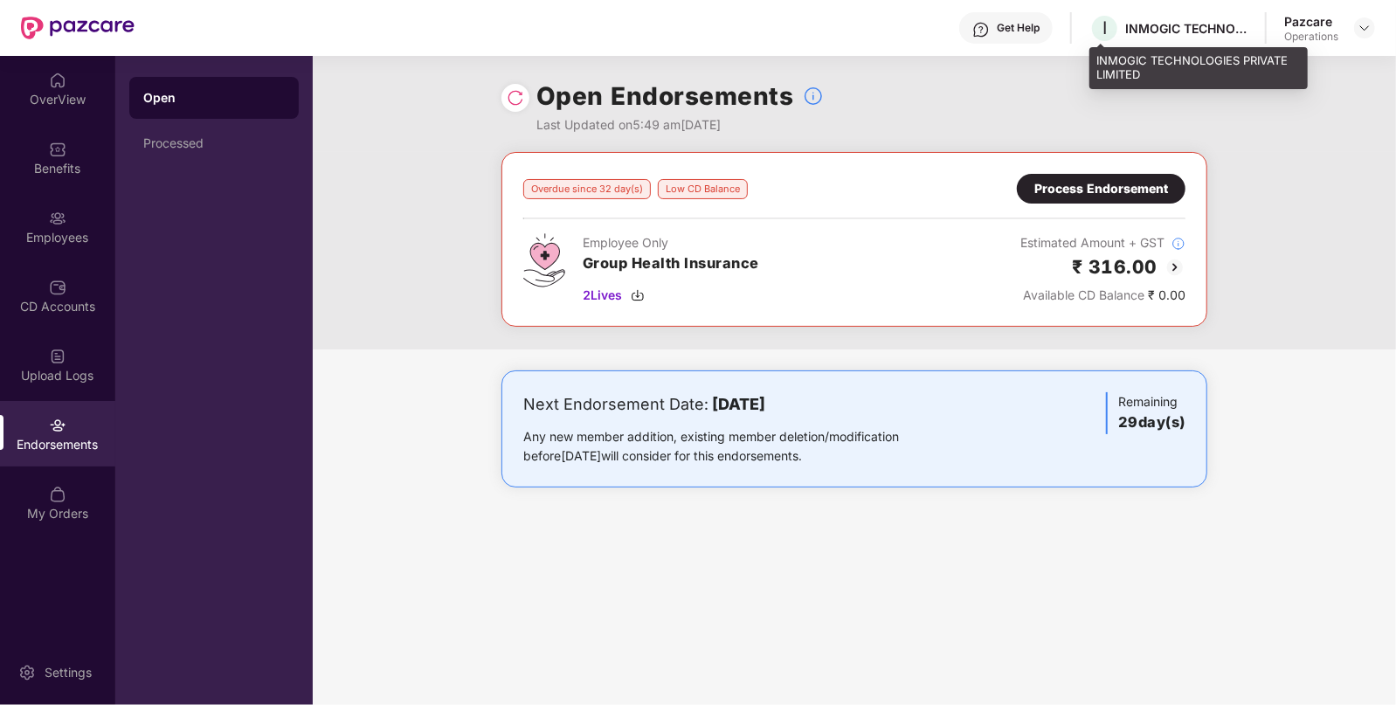
click at [1127, 24] on div "INMOGIC TECHNOLOGIES PRIVATE LIMITED" at bounding box center [1186, 28] width 122 height 17
copy div "INMOGIC"
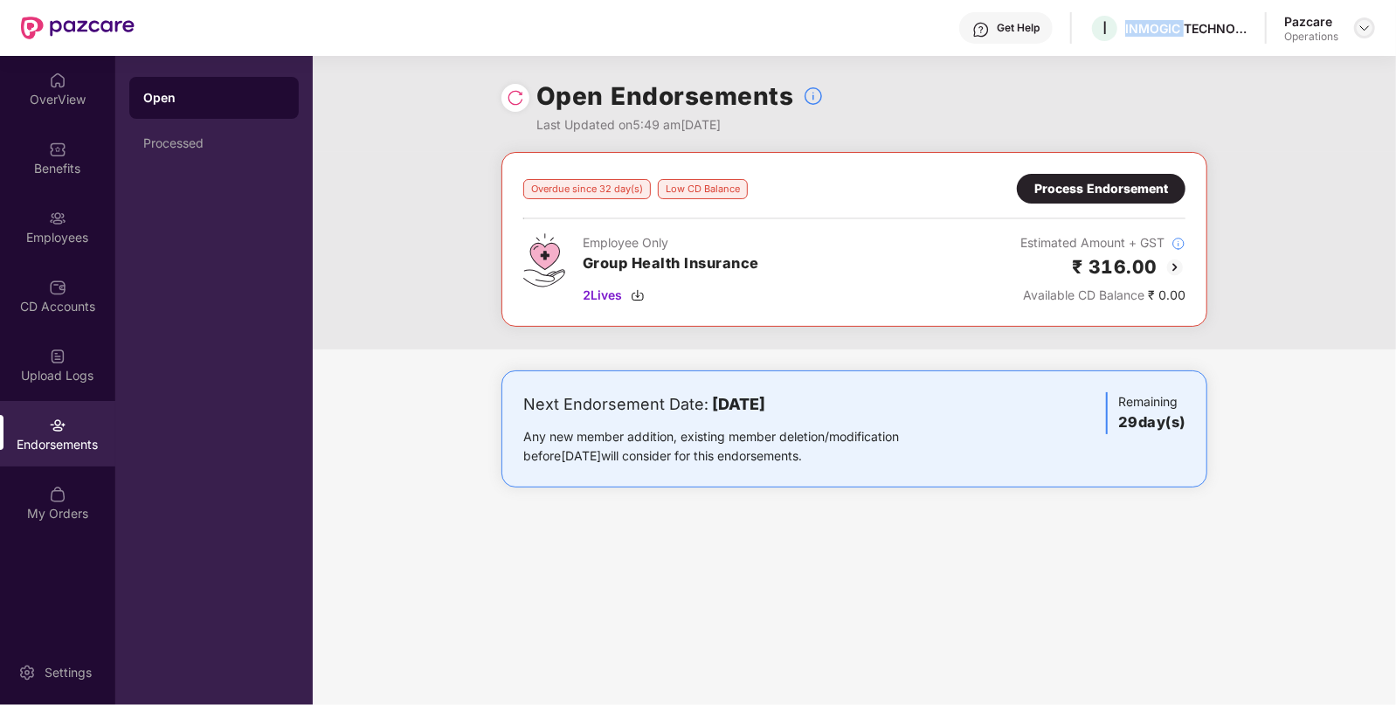
click at [1365, 22] on img at bounding box center [1364, 28] width 14 height 14
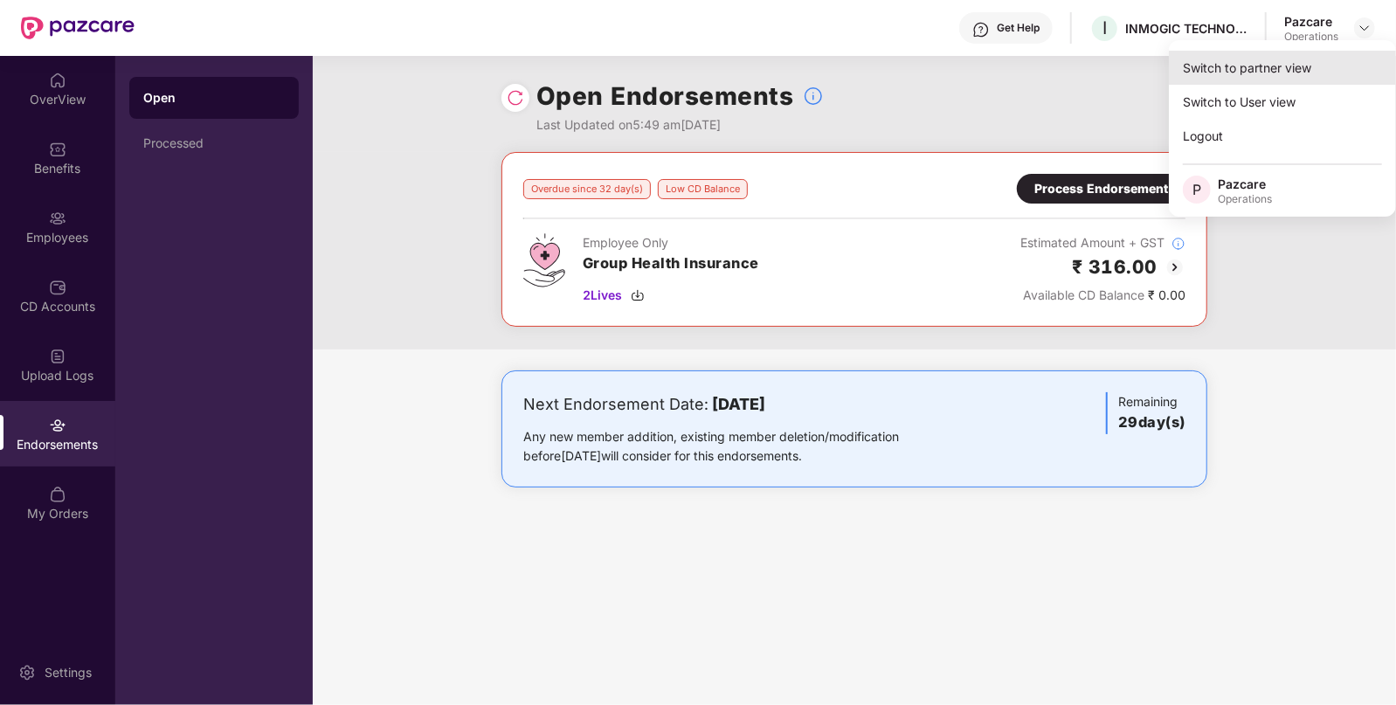
click at [1324, 60] on div "Switch to partner view" at bounding box center [1282, 68] width 227 height 34
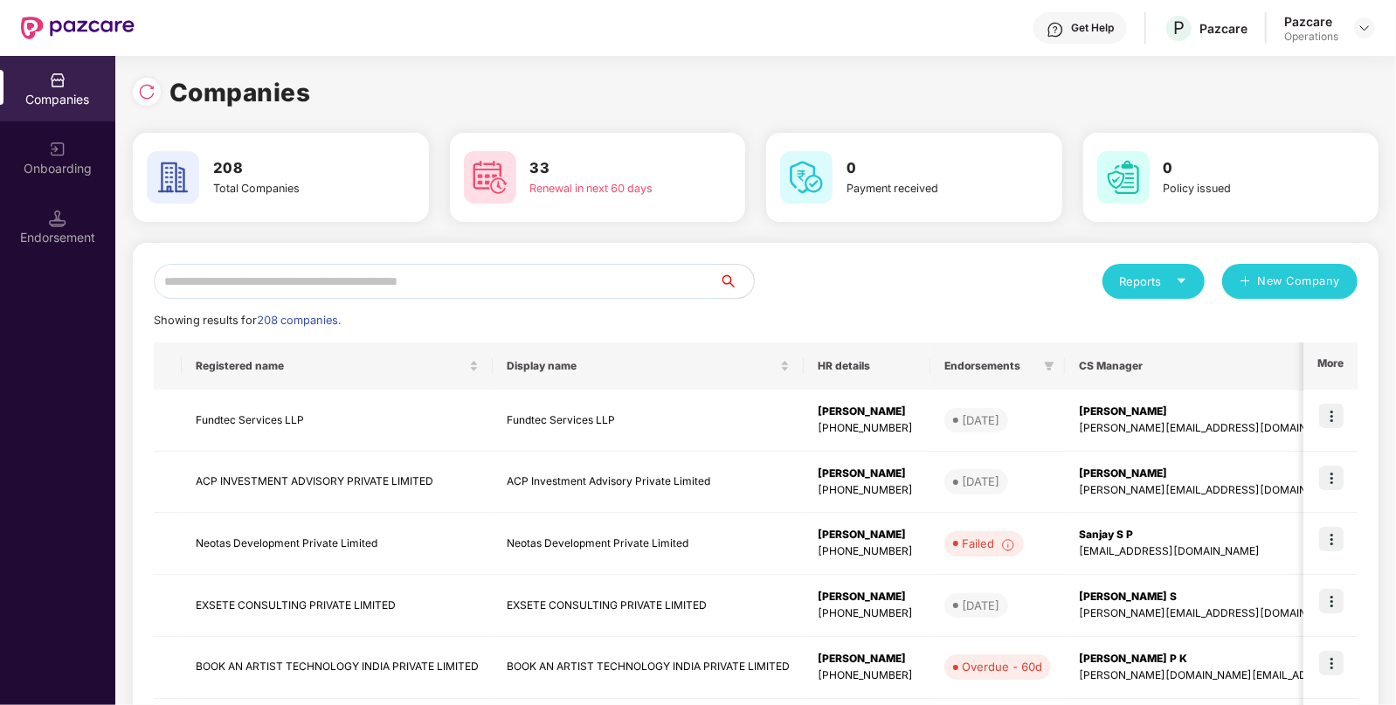
click at [446, 278] on input "text" at bounding box center [436, 281] width 565 height 35
paste input "*******"
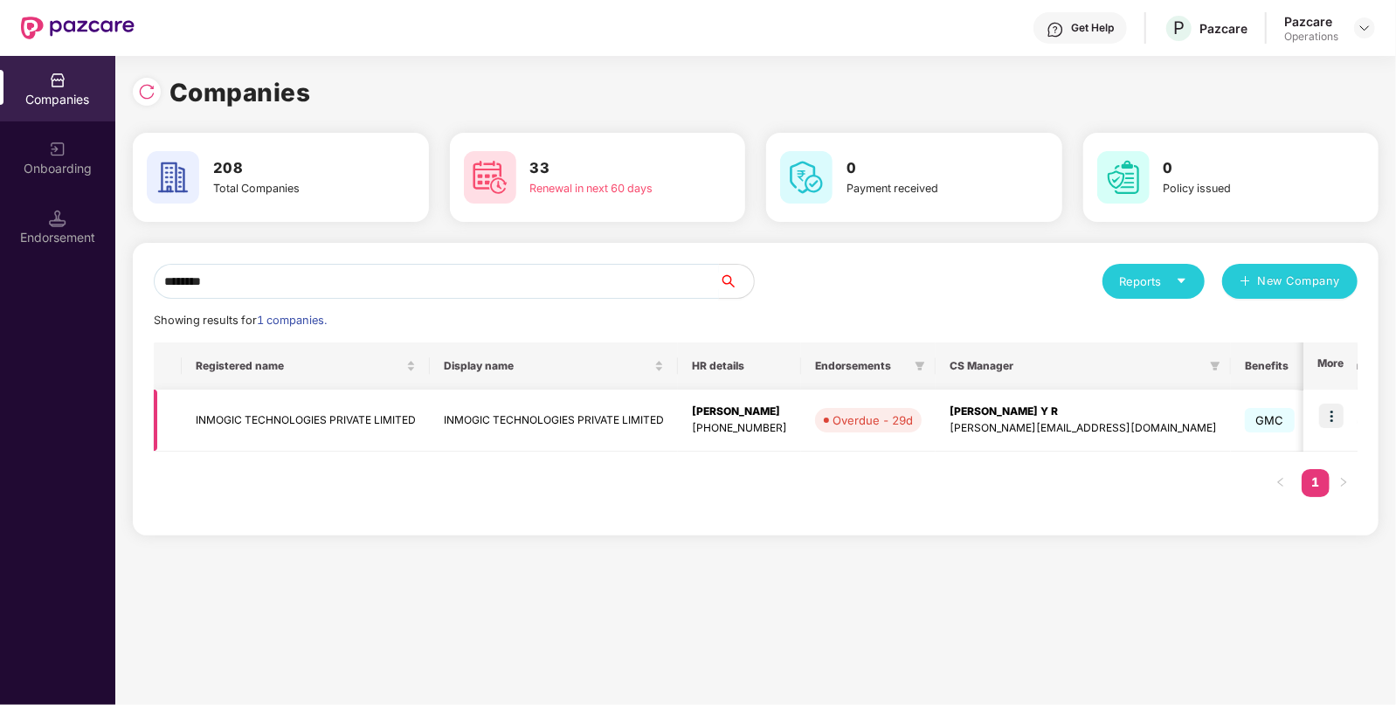
type input "*******"
click at [303, 420] on td "INMOGIC TECHNOLOGIES PRIVATE LIMITED" at bounding box center [306, 421] width 248 height 62
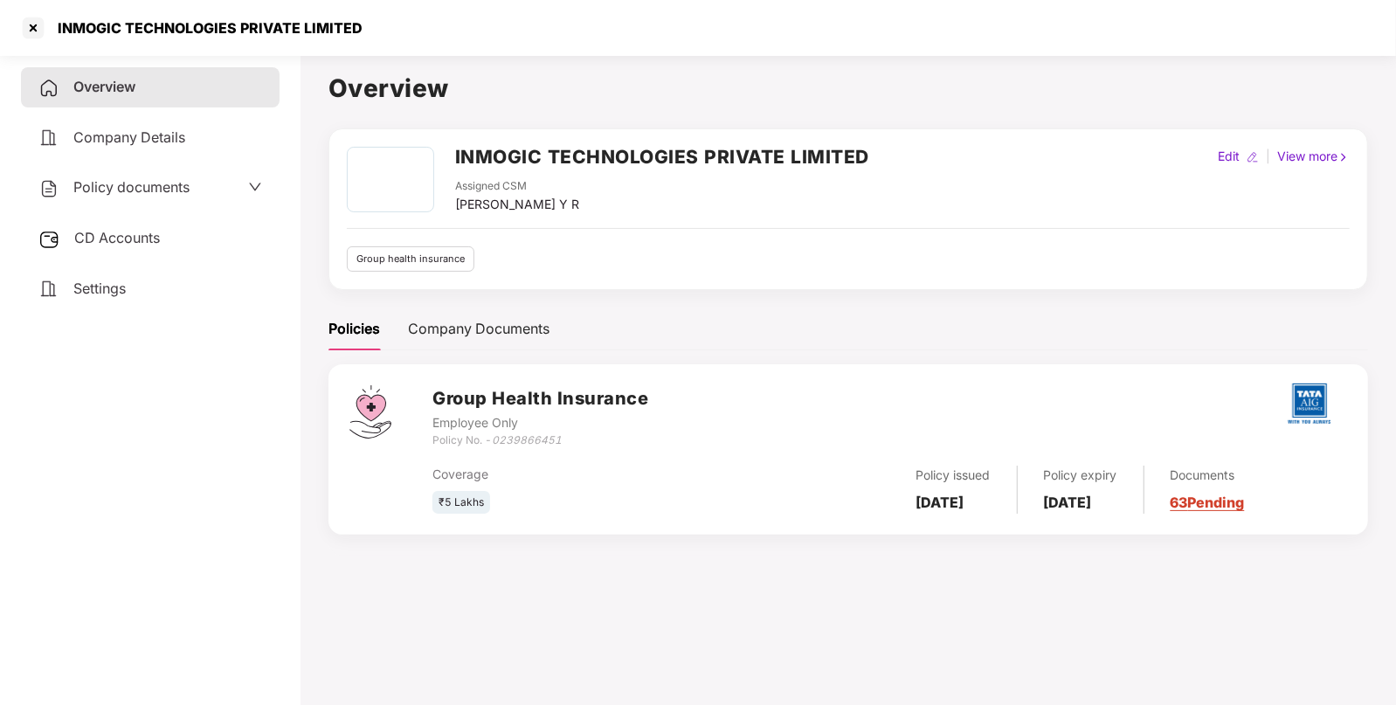
click at [472, 203] on div "[PERSON_NAME] Y R" at bounding box center [517, 204] width 124 height 19
copy div "[PERSON_NAME]"
click at [472, 203] on div "[PERSON_NAME] Y R" at bounding box center [517, 204] width 124 height 19
click at [492, 151] on h2 "INMOGIC TECHNOLOGIES PRIVATE LIMITED" at bounding box center [662, 156] width 414 height 29
copy h2 "INMOGIC"
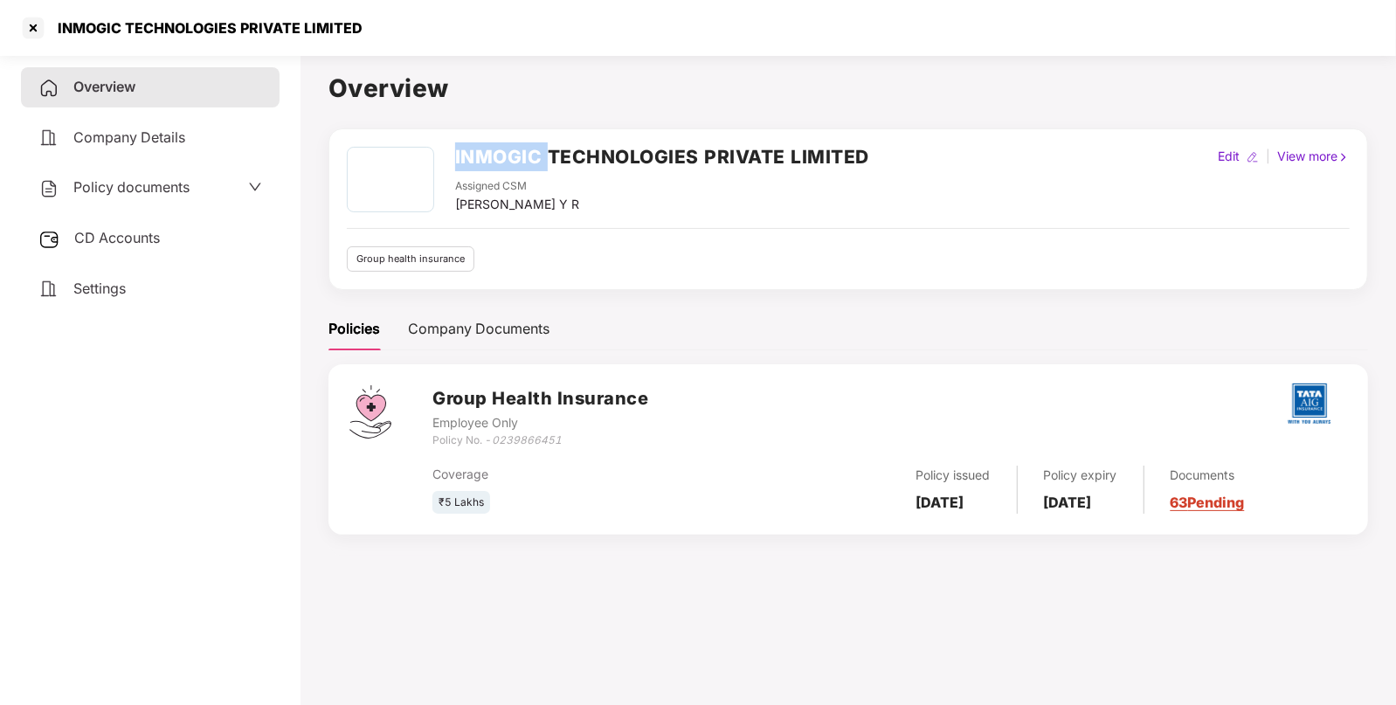
click at [492, 151] on h2 "INMOGIC TECHNOLOGIES PRIVATE LIMITED" at bounding box center [662, 156] width 414 height 29
click at [29, 32] on div at bounding box center [33, 28] width 28 height 28
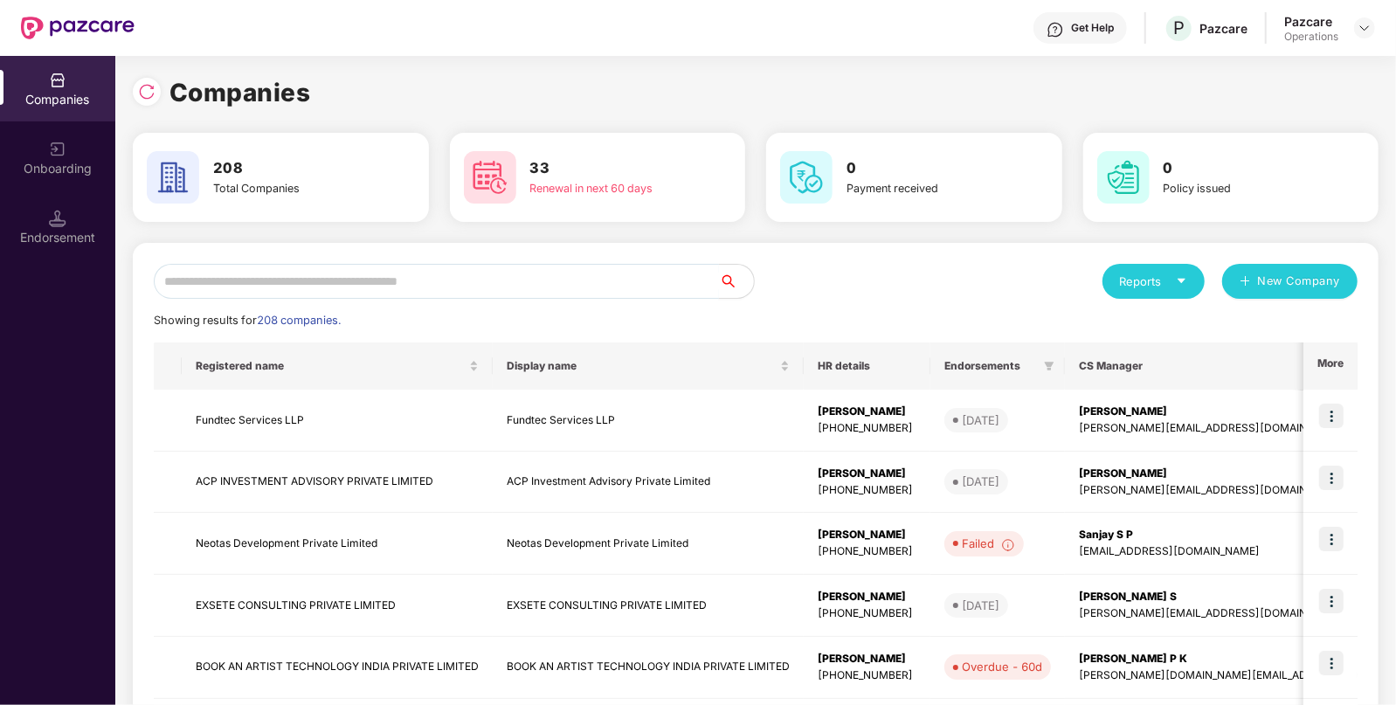
click at [491, 280] on input "text" at bounding box center [436, 281] width 565 height 35
paste input "*******"
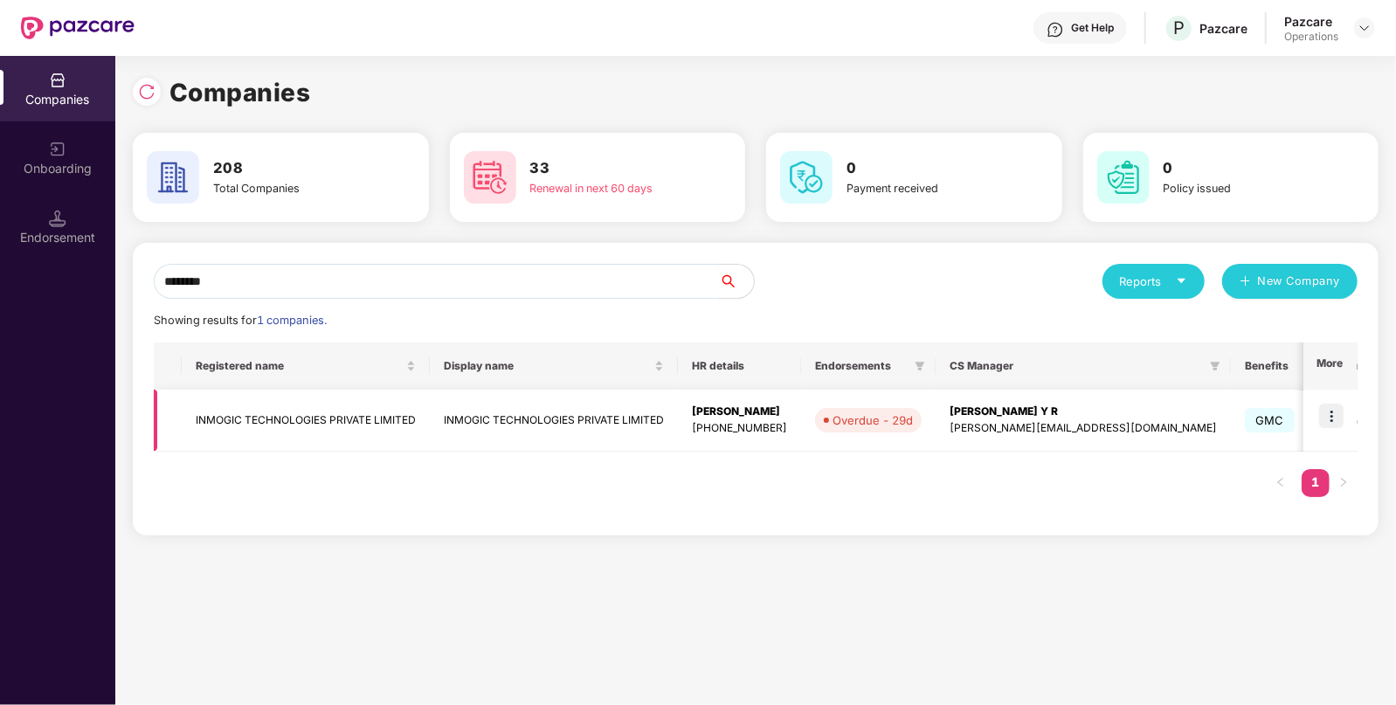
type input "*******"
click at [1334, 421] on img at bounding box center [1331, 416] width 24 height 24
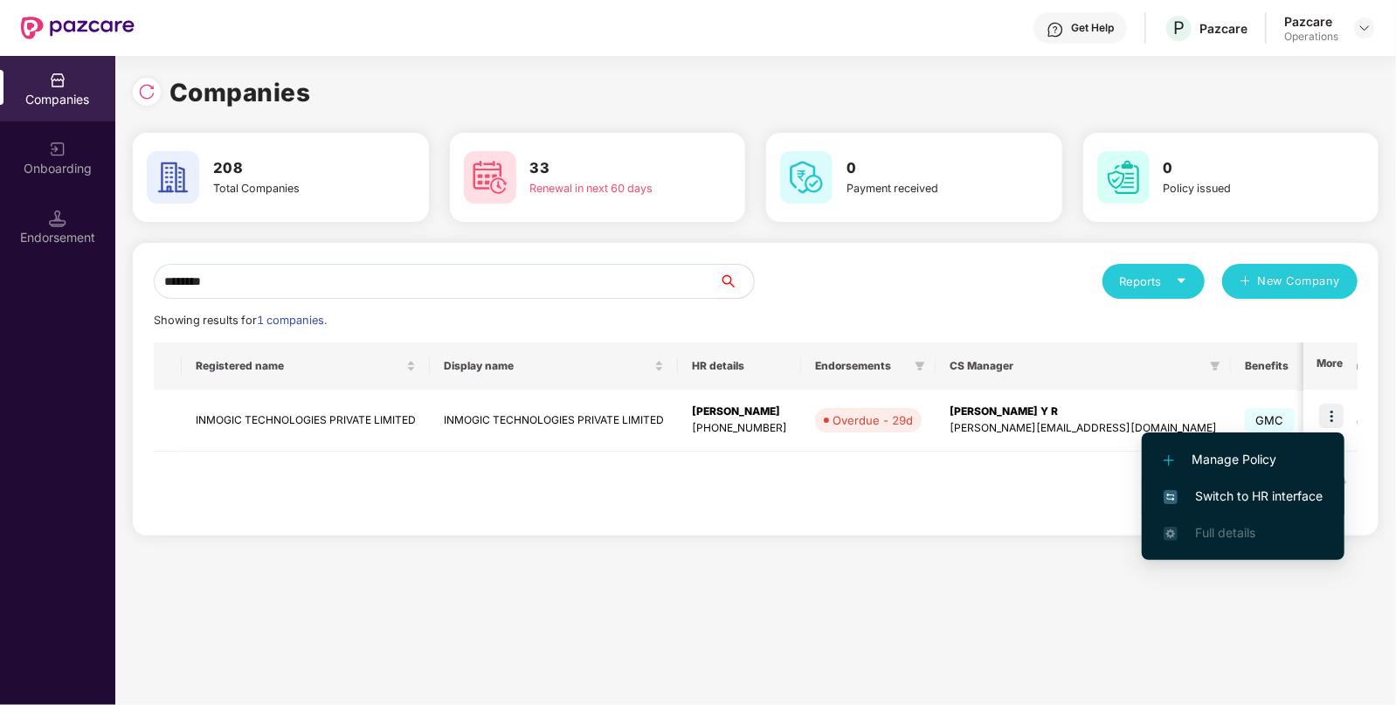
click at [1240, 496] on span "Switch to HR interface" at bounding box center [1242, 496] width 159 height 19
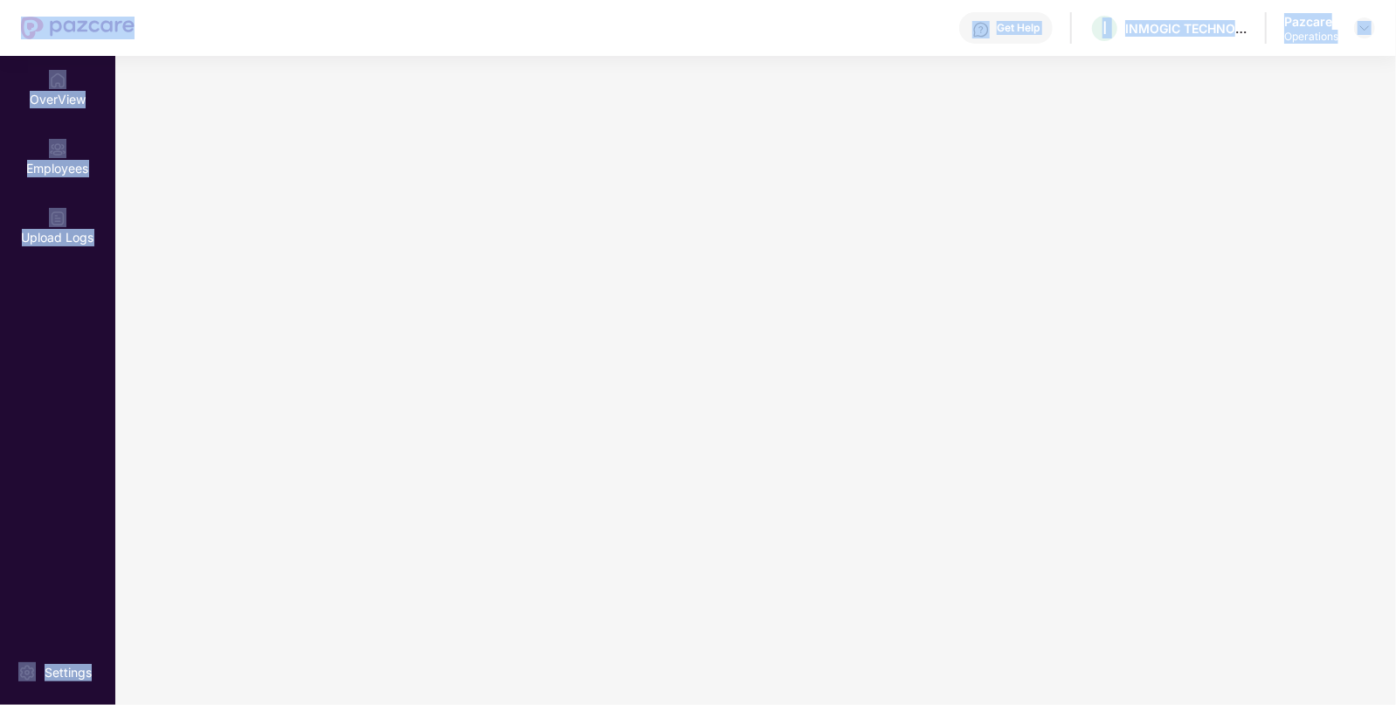
click at [1240, 496] on main at bounding box center [755, 380] width 1281 height 649
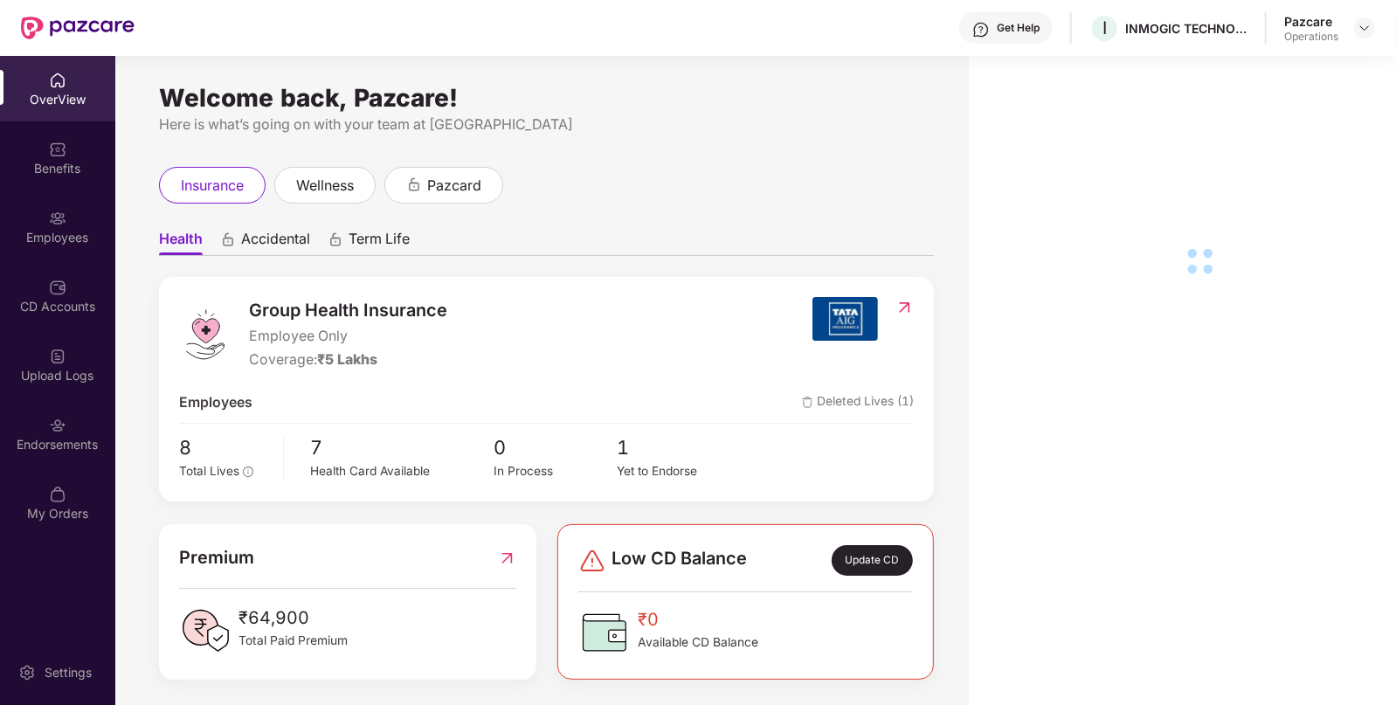
click at [87, 424] on div "Endorsements" at bounding box center [57, 434] width 115 height 66
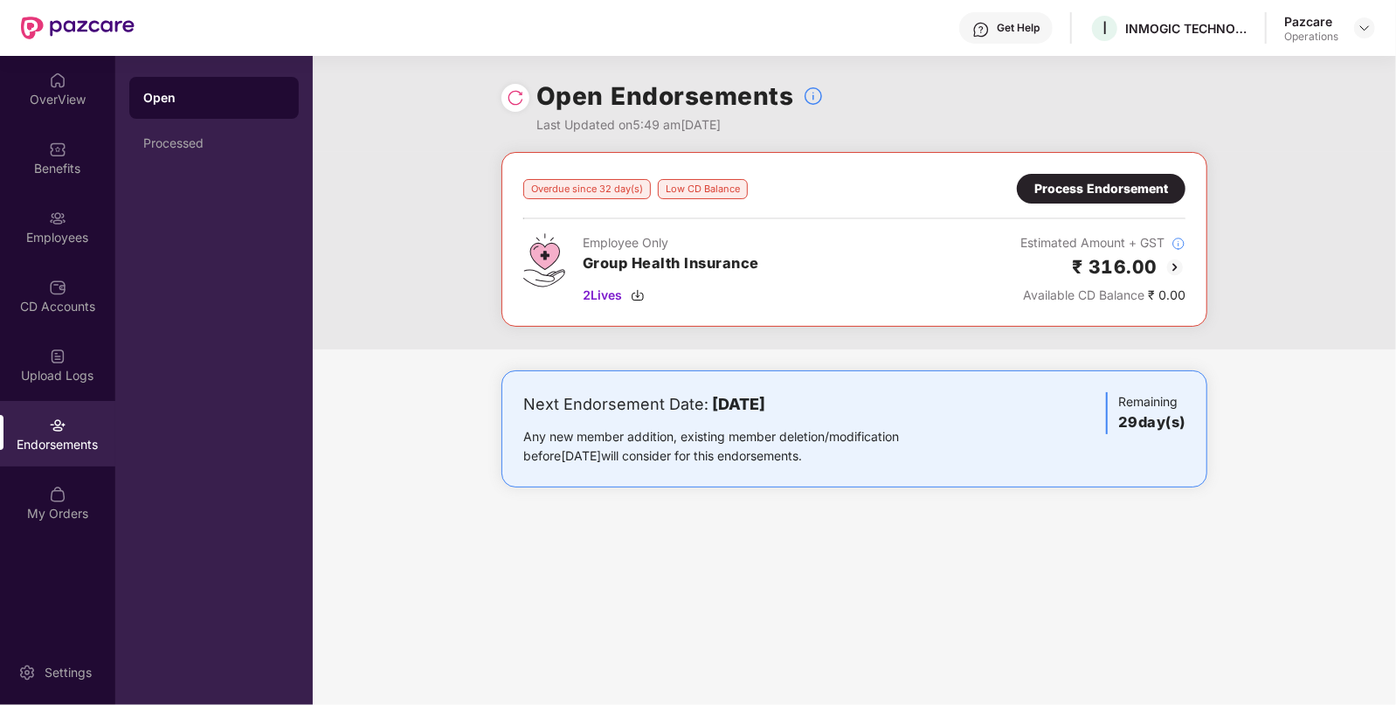
click at [1170, 266] on img at bounding box center [1174, 267] width 21 height 21
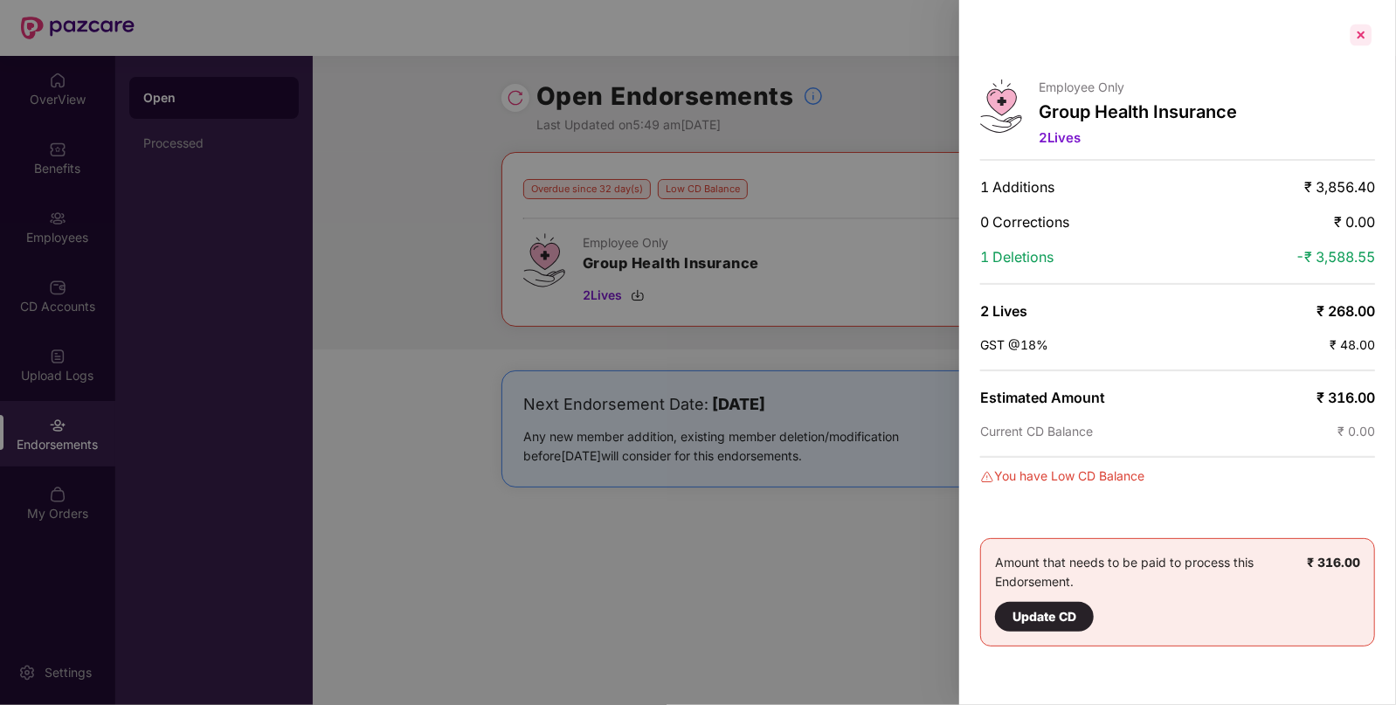
click at [1357, 31] on div at bounding box center [1361, 35] width 28 height 28
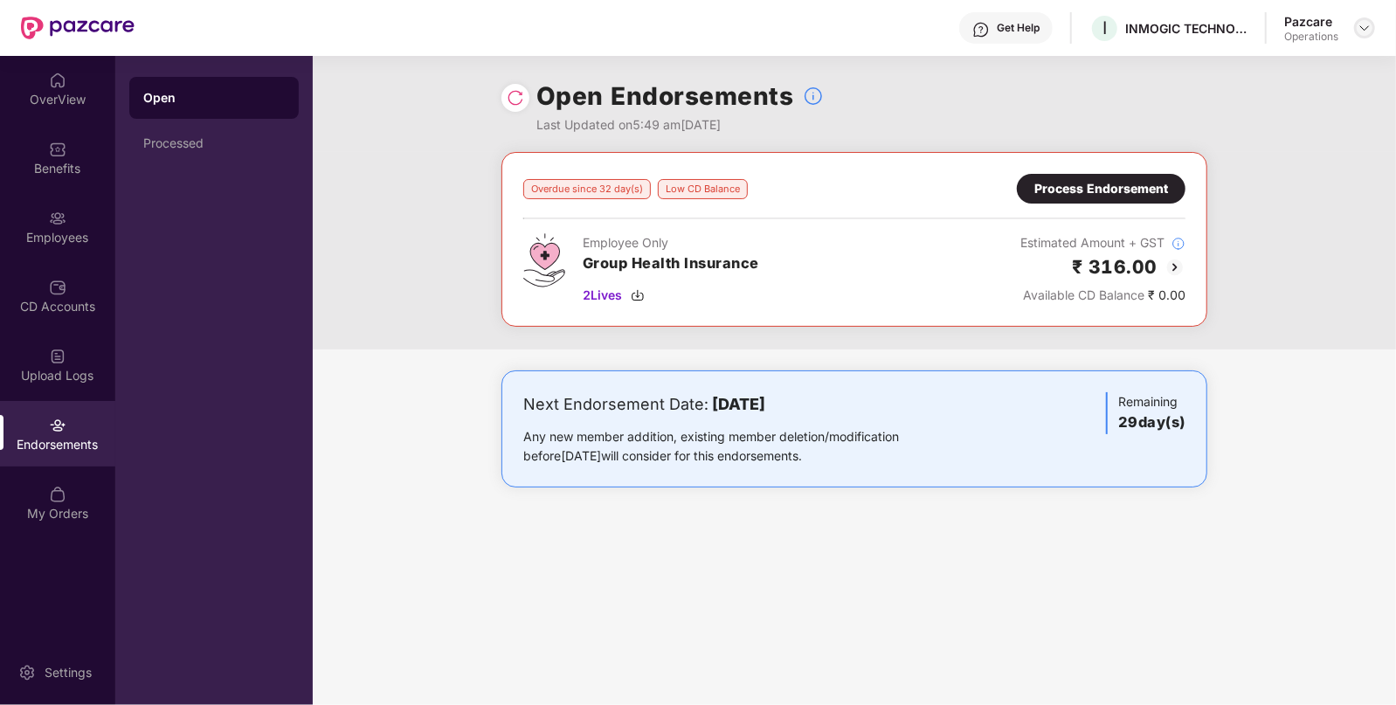
click at [1366, 28] on img at bounding box center [1364, 28] width 14 height 14
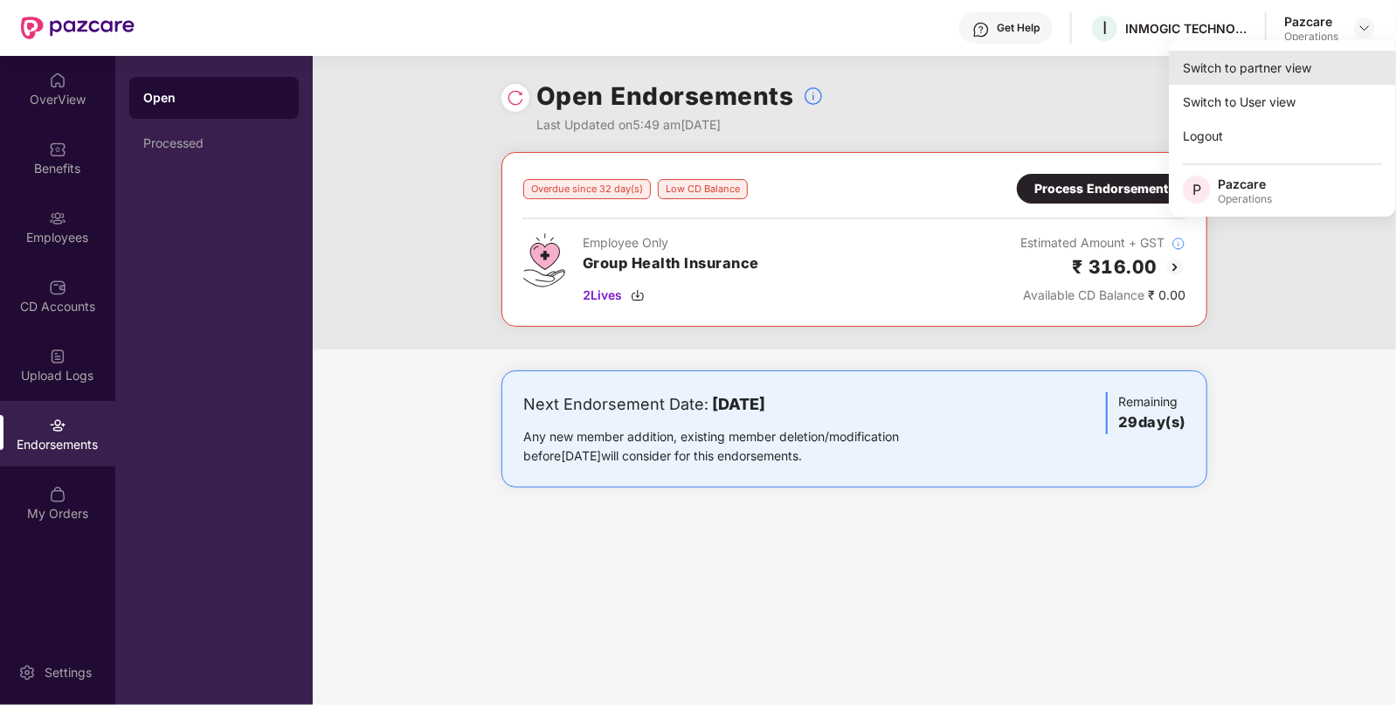
click at [1299, 70] on div "Switch to partner view" at bounding box center [1282, 68] width 227 height 34
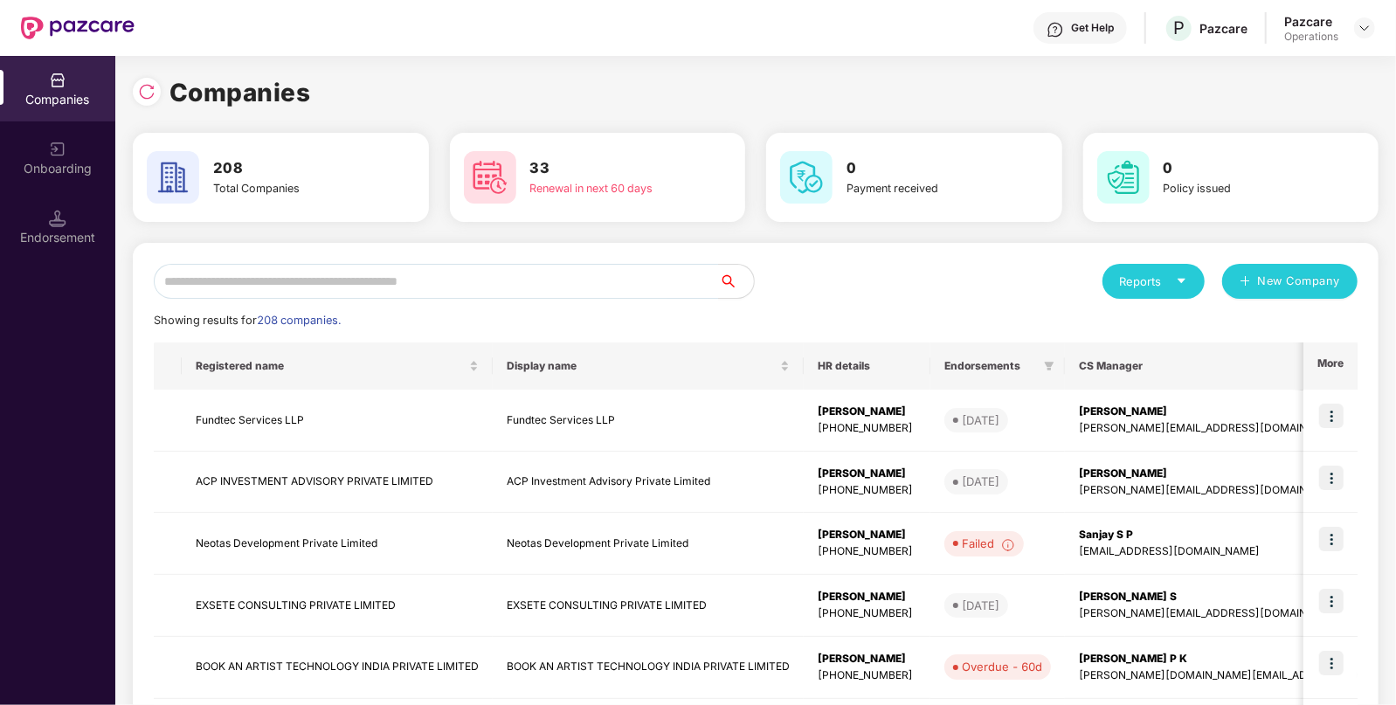
click at [685, 262] on div "Reports New Company Showing results for 208 companies. Registered name Display …" at bounding box center [756, 667] width 1246 height 848
click at [689, 284] on input "text" at bounding box center [436, 281] width 565 height 35
paste input "**********"
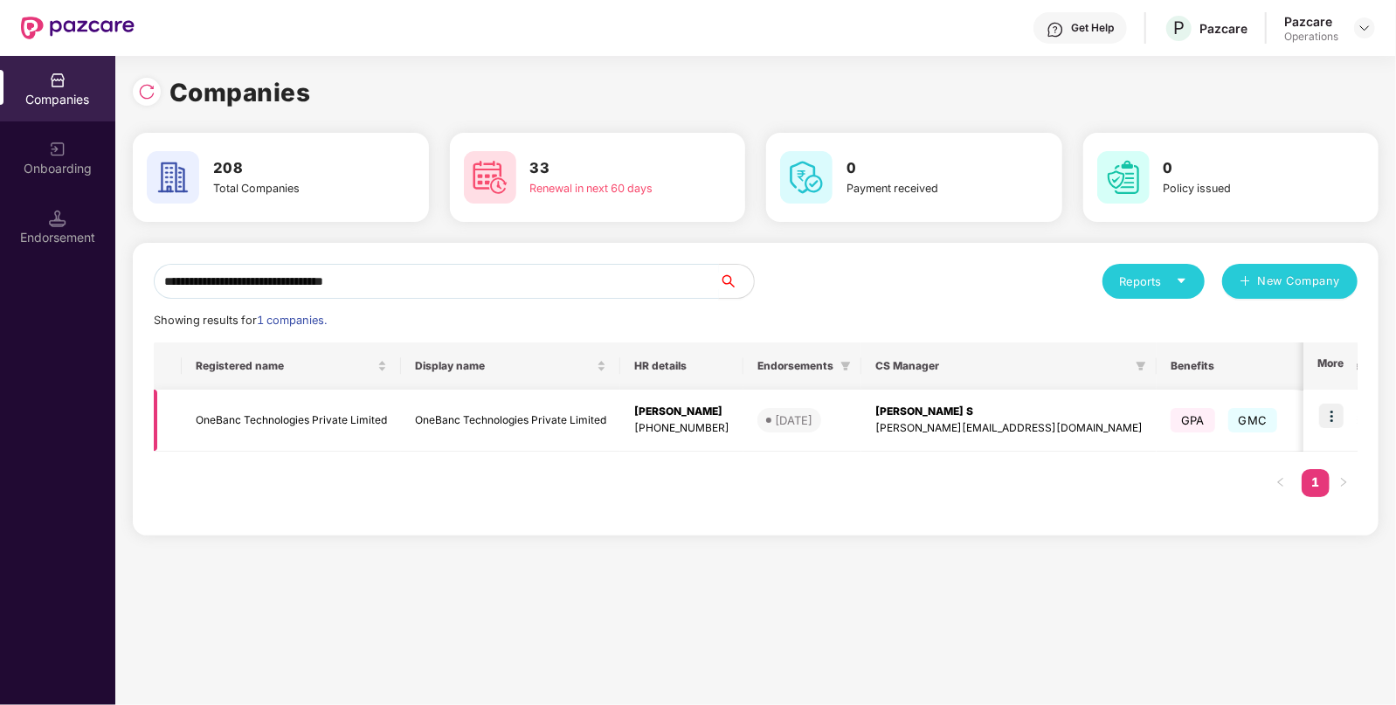
type input "**********"
click at [1345, 412] on td at bounding box center [1330, 421] width 54 height 62
click at [1336, 416] on img at bounding box center [1331, 416] width 24 height 24
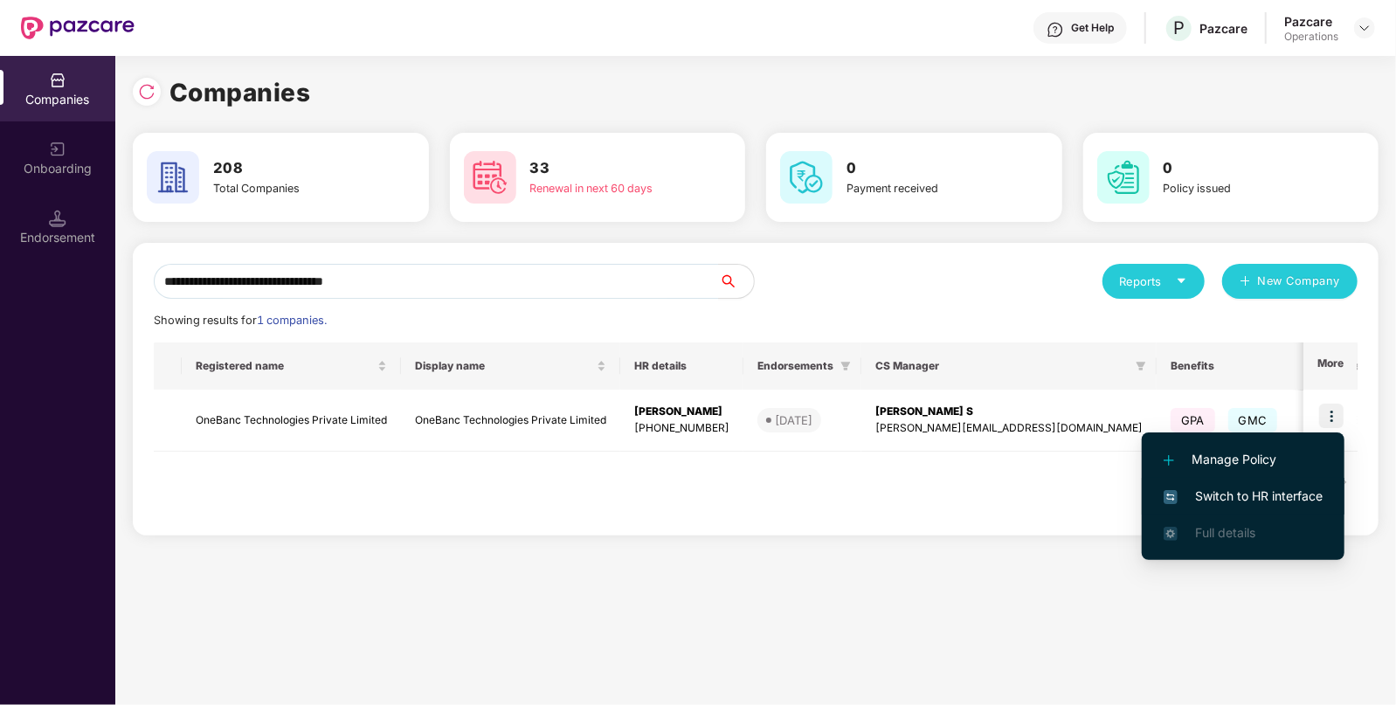
click at [1307, 487] on span "Switch to HR interface" at bounding box center [1242, 496] width 159 height 19
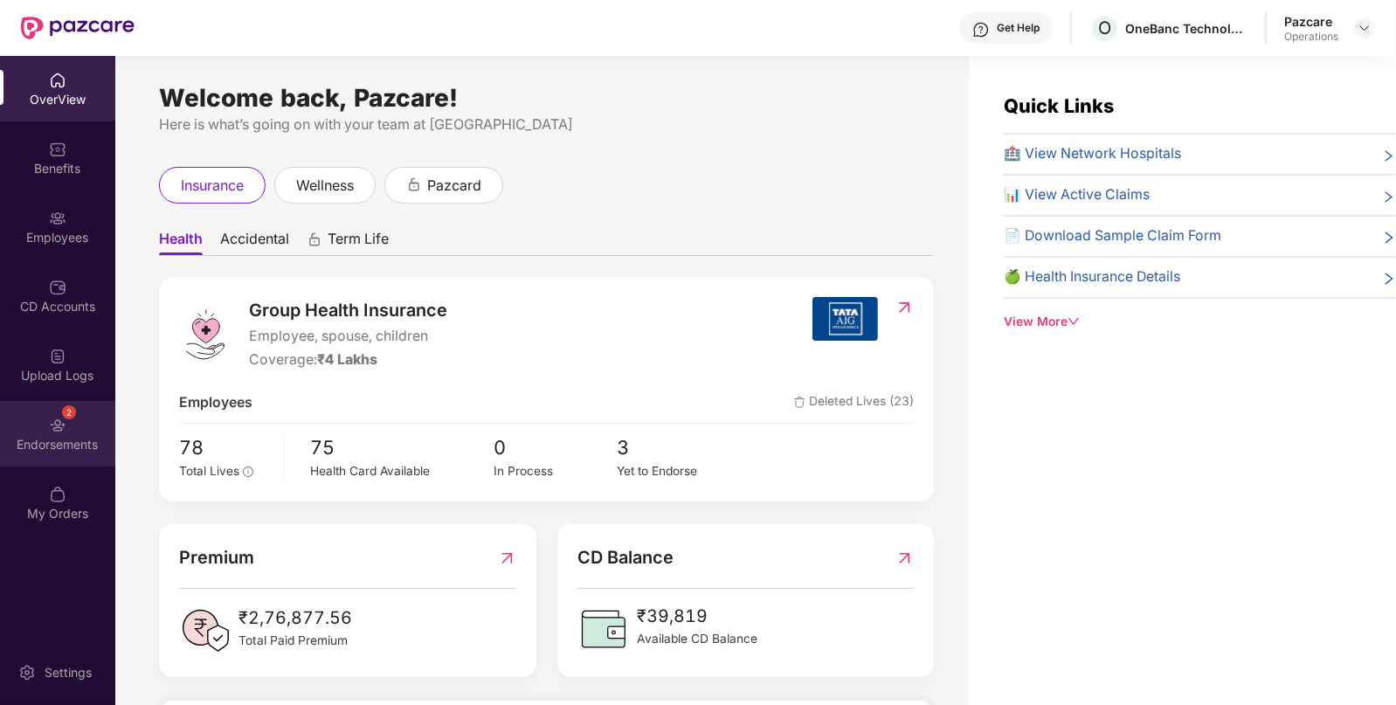
click at [73, 442] on div "Endorsements" at bounding box center [57, 444] width 115 height 17
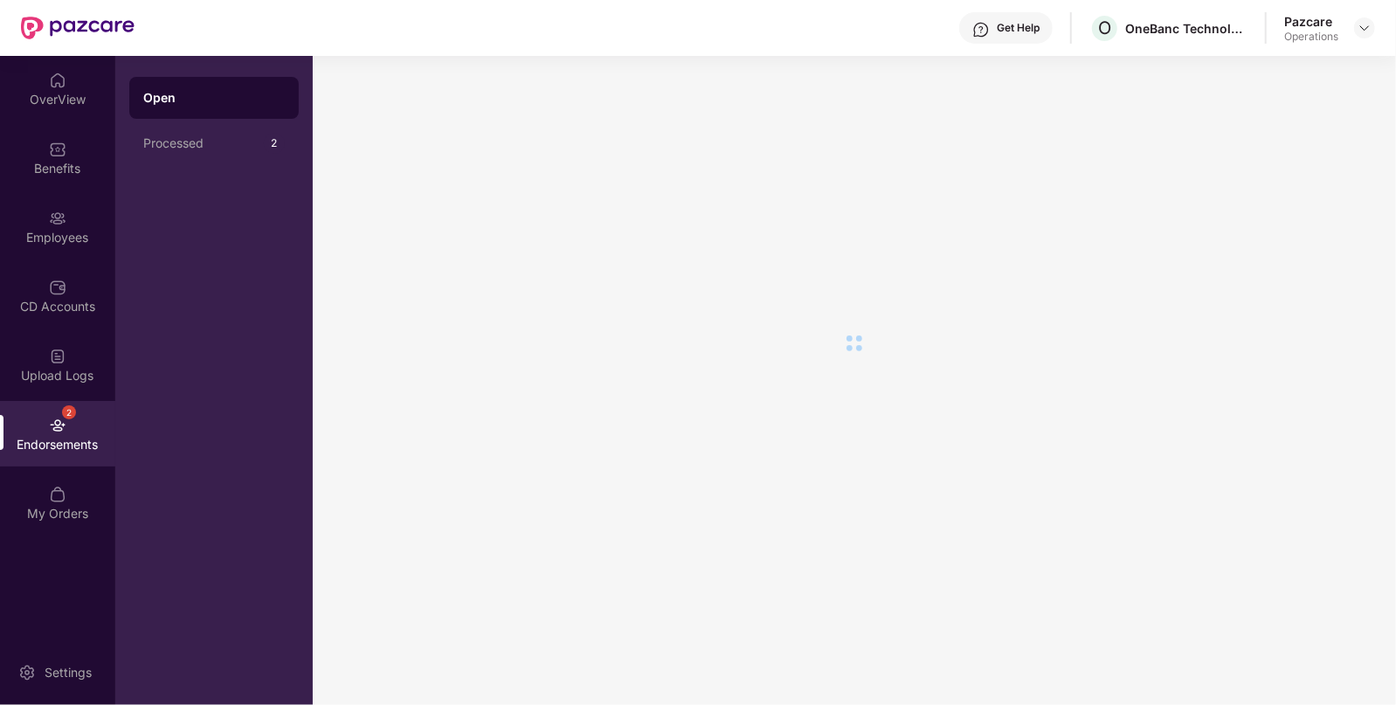
click at [73, 442] on div "Endorsements" at bounding box center [57, 444] width 115 height 17
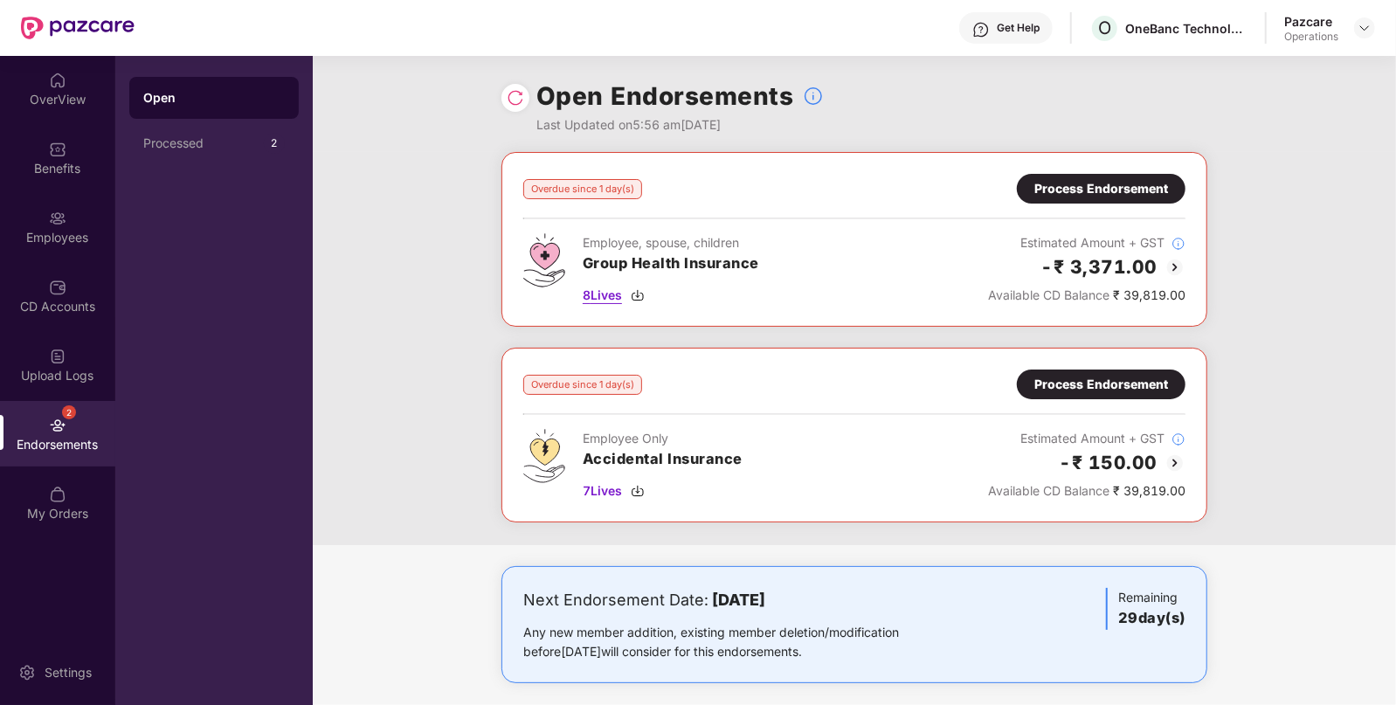
click at [595, 290] on span "8 Lives" at bounding box center [602, 295] width 39 height 19
click at [1130, 193] on div "Process Endorsement" at bounding box center [1101, 188] width 134 height 19
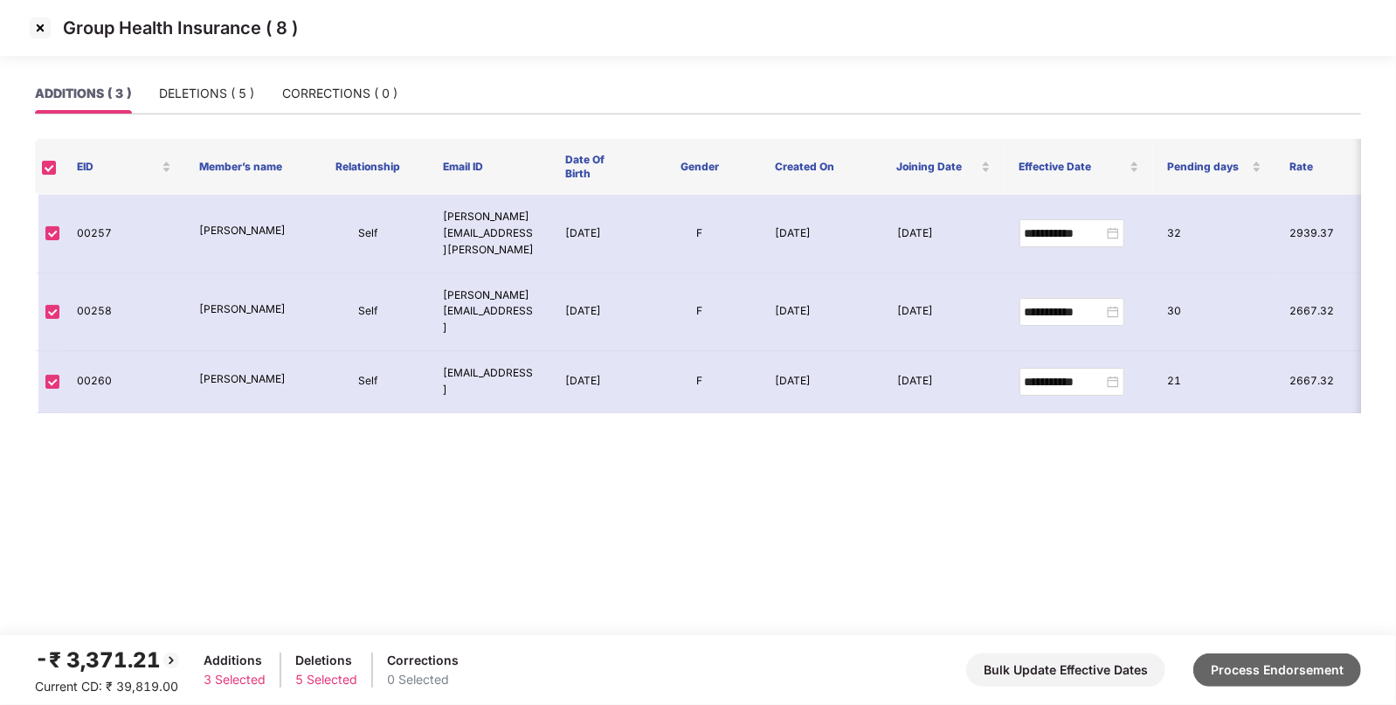
click at [1229, 664] on button "Process Endorsement" at bounding box center [1277, 669] width 168 height 33
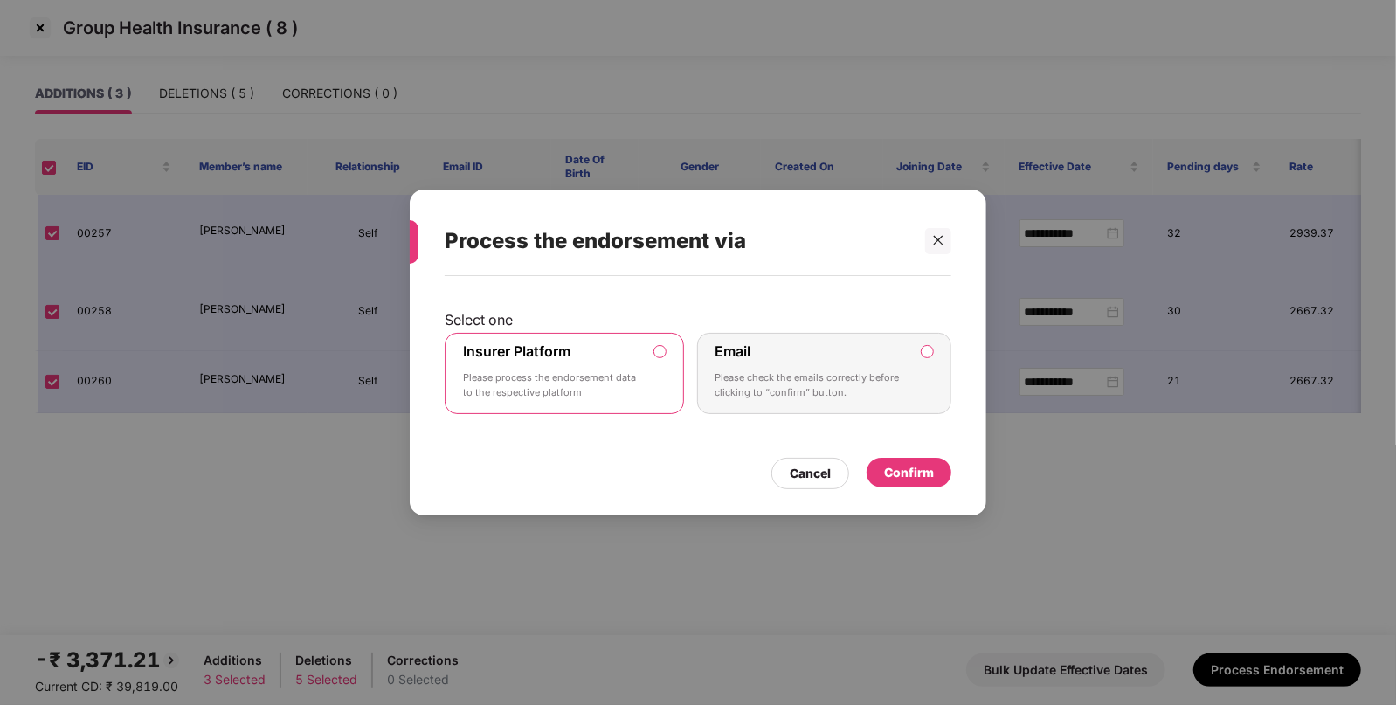
click at [544, 358] on label "Insurer Platform" at bounding box center [516, 350] width 107 height 17
click at [931, 494] on div "Select one Insurer Platform Please process the endorsement data to the respecti…" at bounding box center [698, 387] width 576 height 223
click at [931, 480] on div "Confirm" at bounding box center [908, 473] width 85 height 30
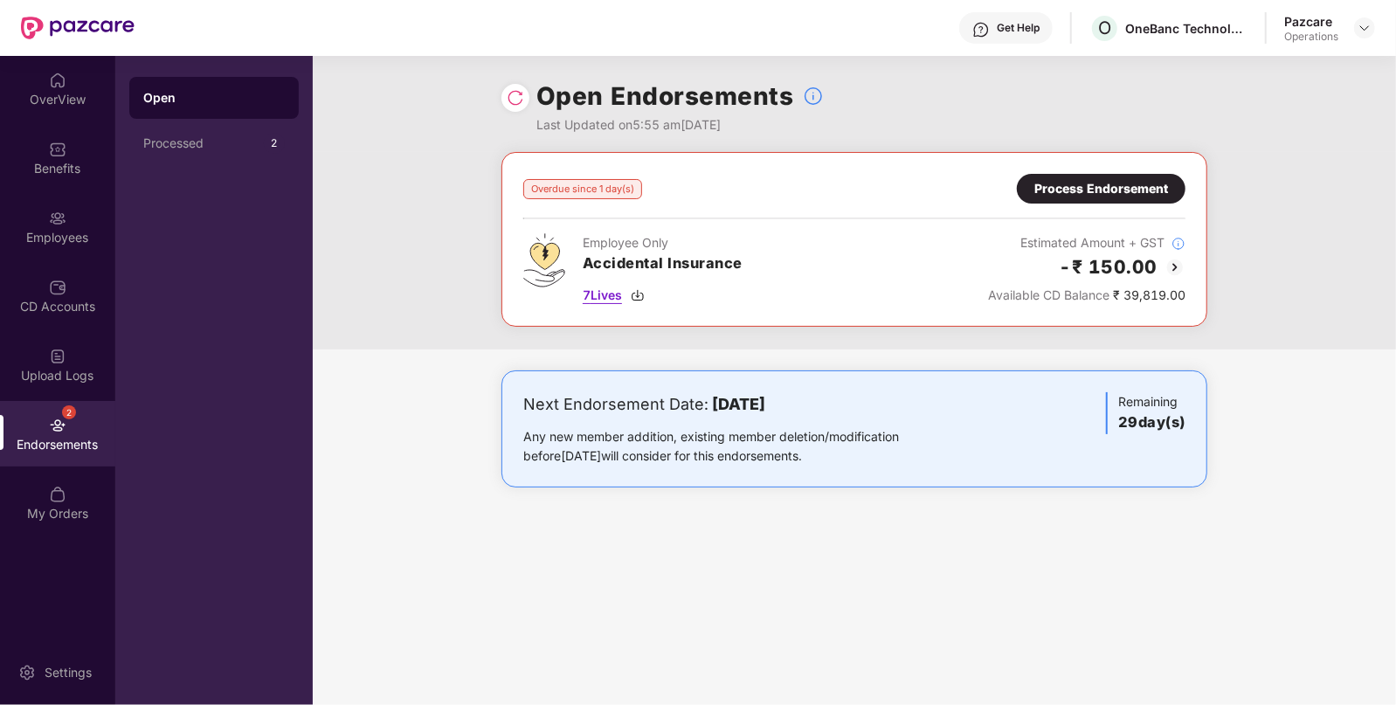
click at [594, 301] on span "7 Lives" at bounding box center [602, 295] width 39 height 19
click at [1132, 181] on div "Process Endorsement" at bounding box center [1101, 188] width 134 height 19
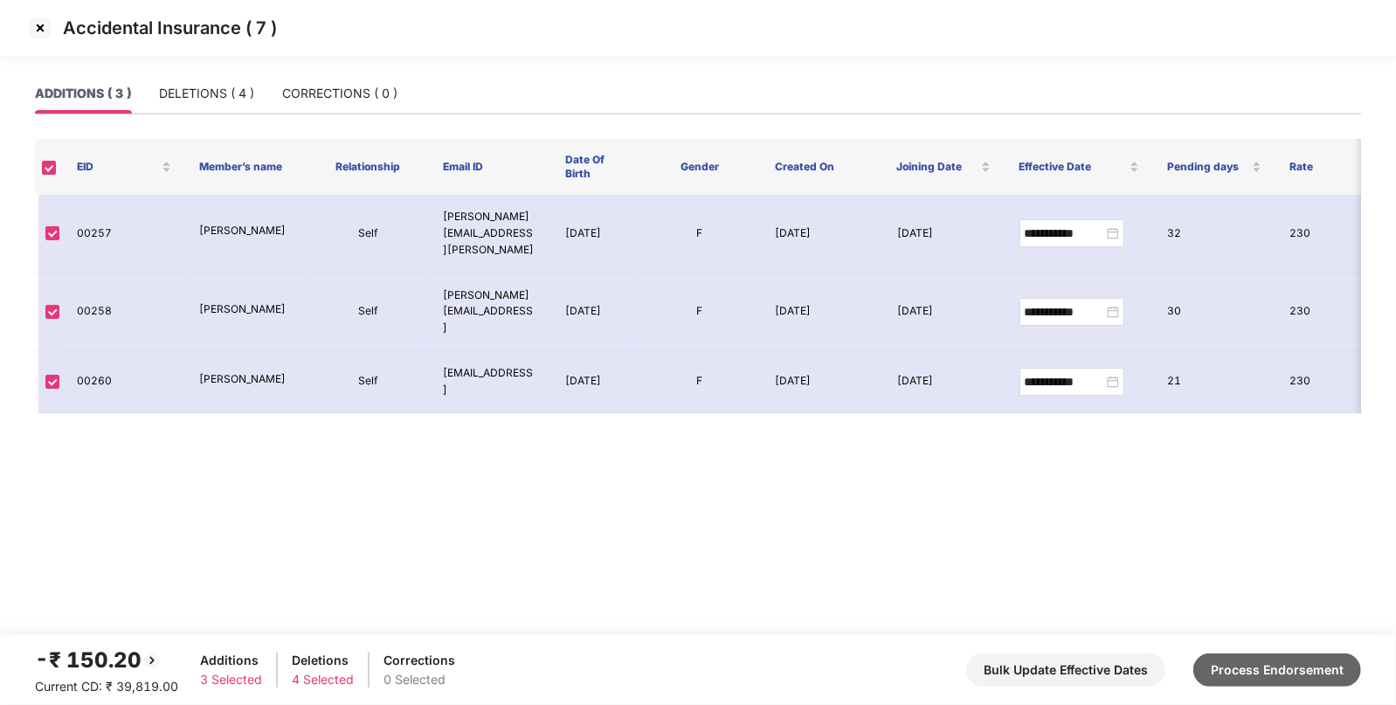
click at [1293, 669] on button "Process Endorsement" at bounding box center [1277, 669] width 168 height 33
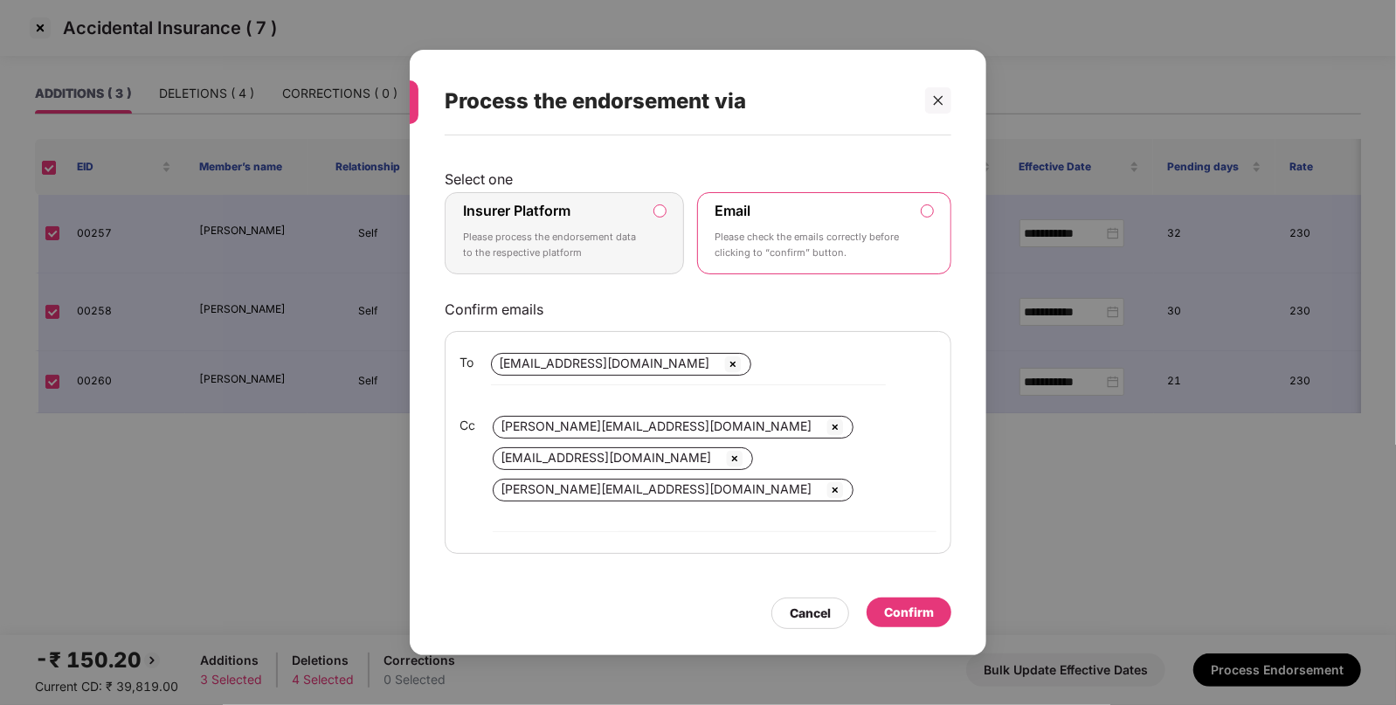
click at [610, 239] on div "Insurer Platform Please process the endorsement data to the respective platform" at bounding box center [552, 233] width 178 height 63
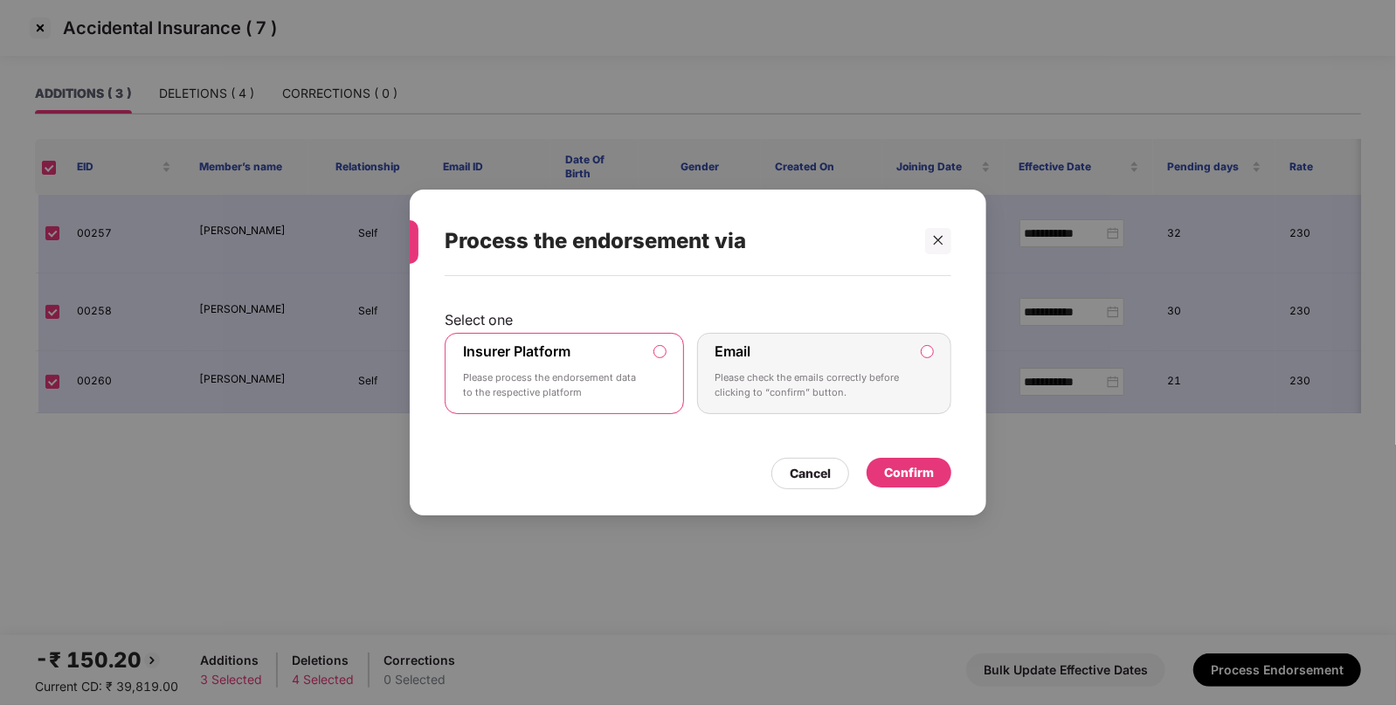
click at [909, 479] on div "Confirm" at bounding box center [909, 472] width 50 height 19
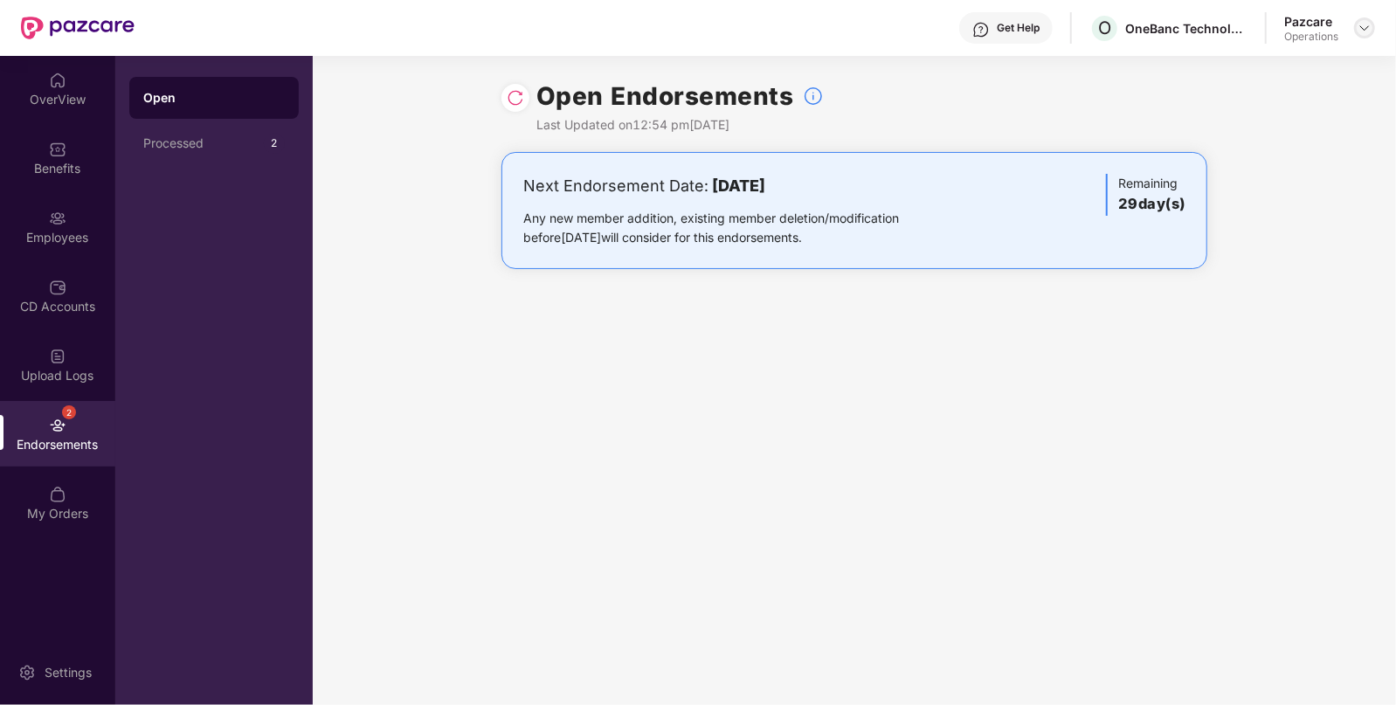
click at [1362, 20] on div at bounding box center [1364, 27] width 21 height 21
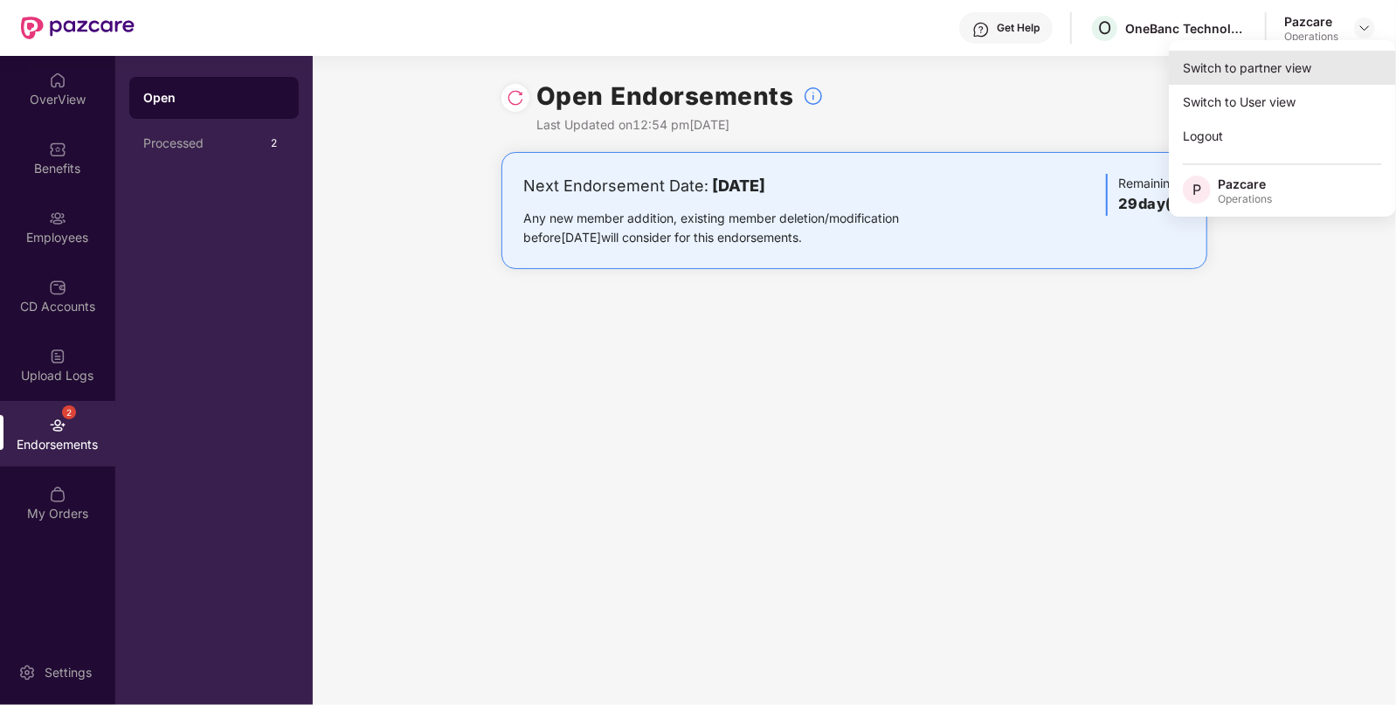
click at [1317, 61] on div "Switch to partner view" at bounding box center [1282, 68] width 227 height 34
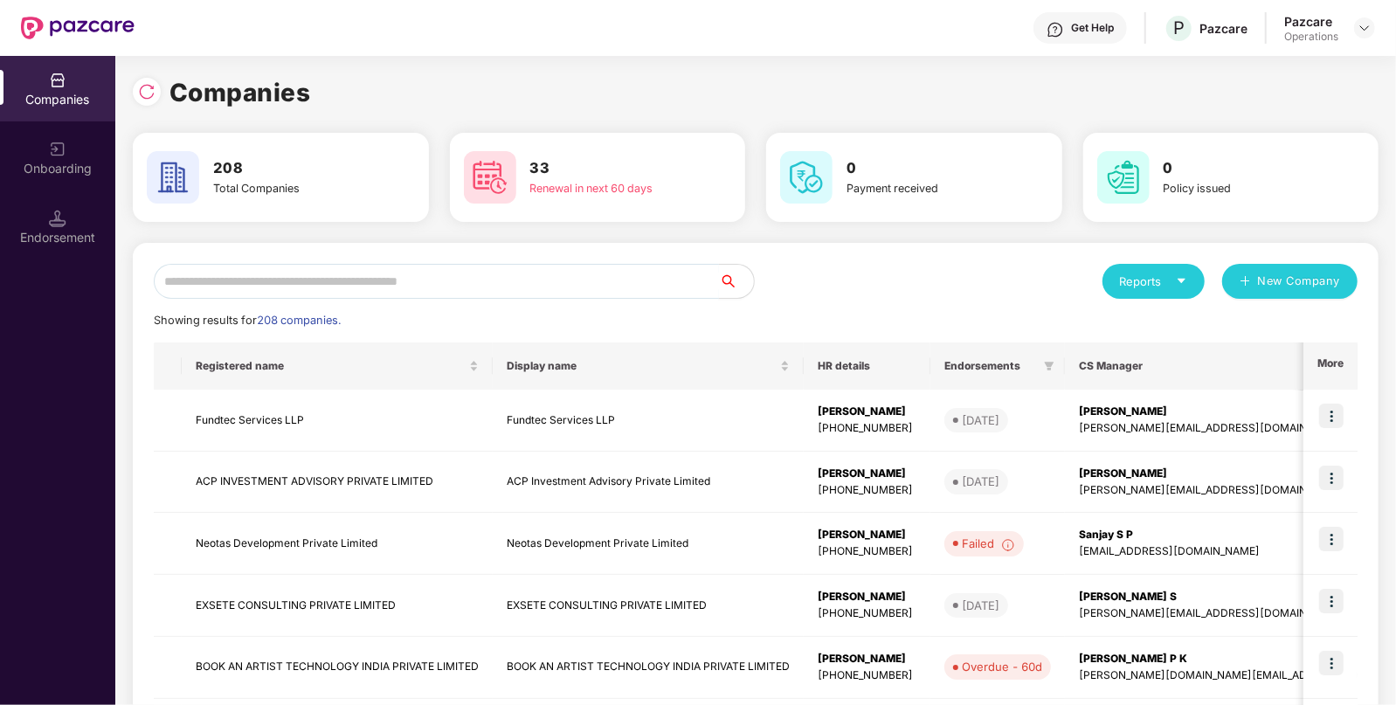
click at [574, 270] on input "text" at bounding box center [436, 281] width 565 height 35
paste input "**********"
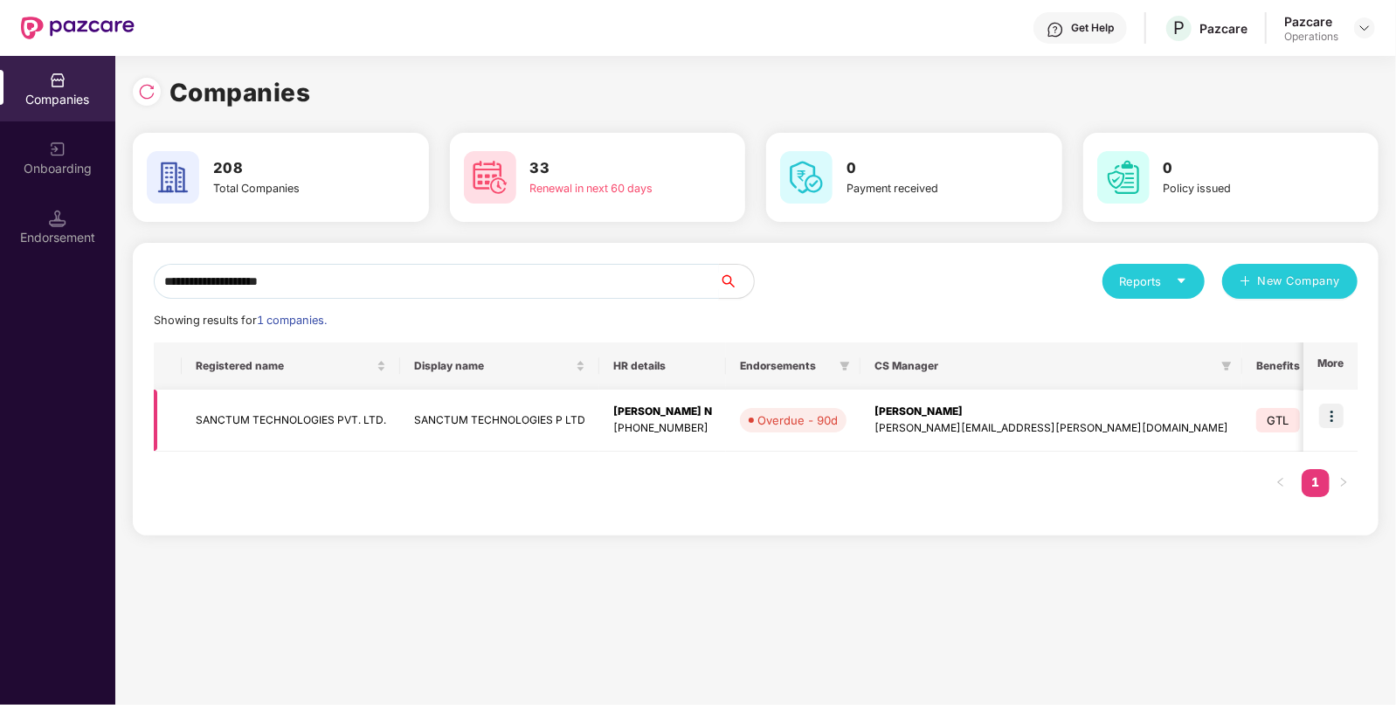
type input "**********"
click at [1323, 419] on img at bounding box center [1331, 416] width 24 height 24
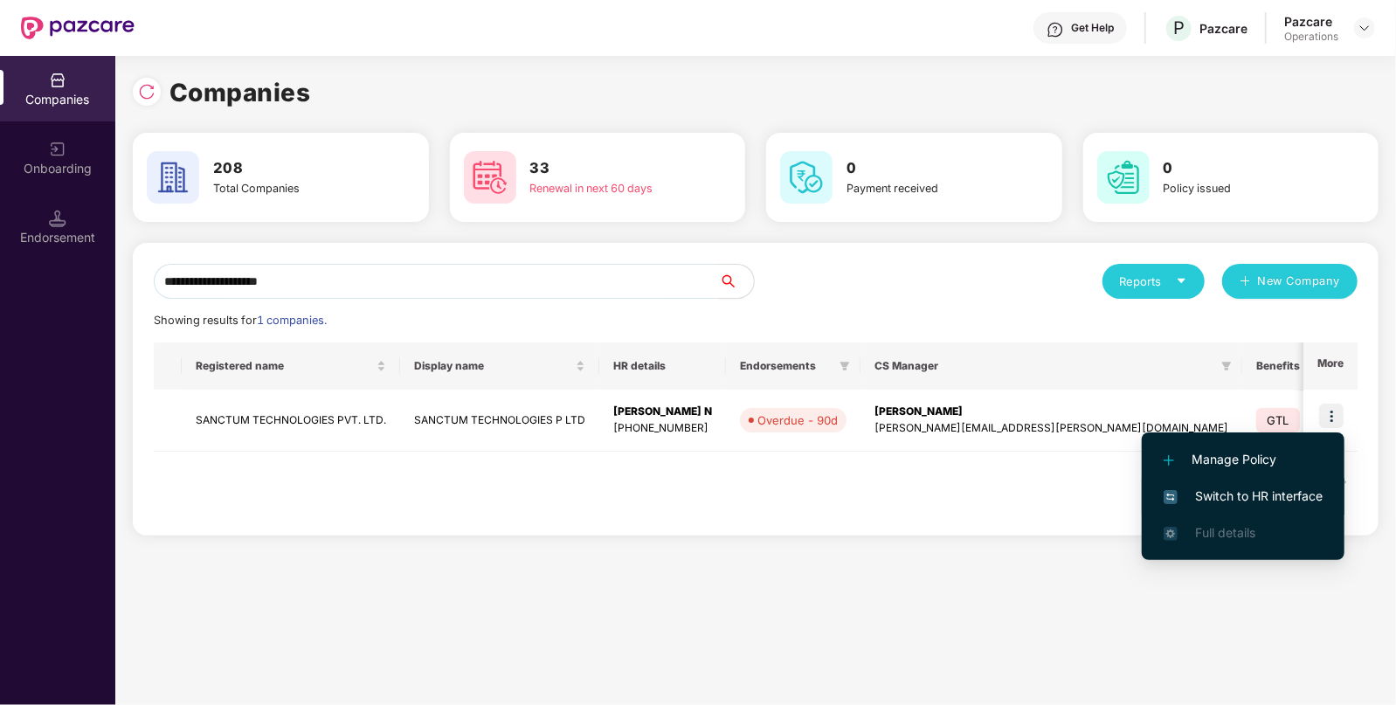
click at [1246, 502] on span "Switch to HR interface" at bounding box center [1242, 496] width 159 height 19
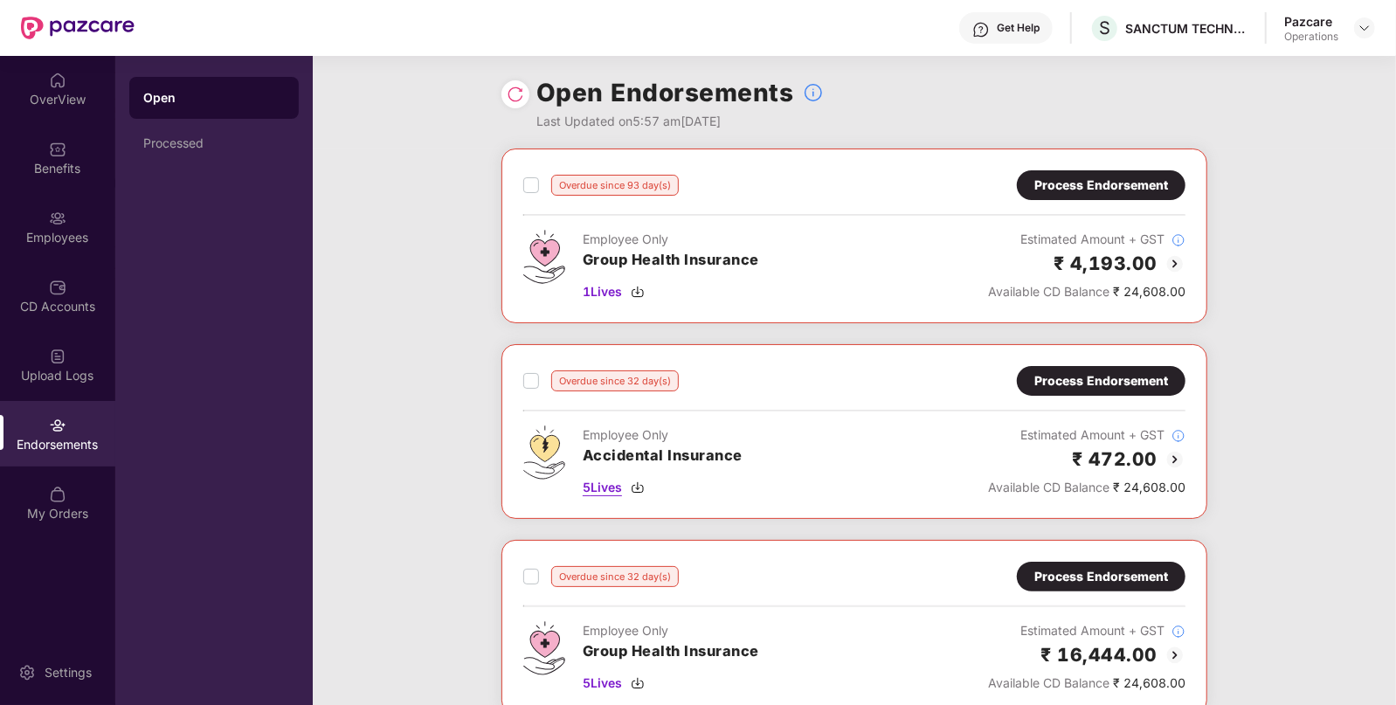
scroll to position [2, 0]
